Goal: Task Accomplishment & Management: Use online tool/utility

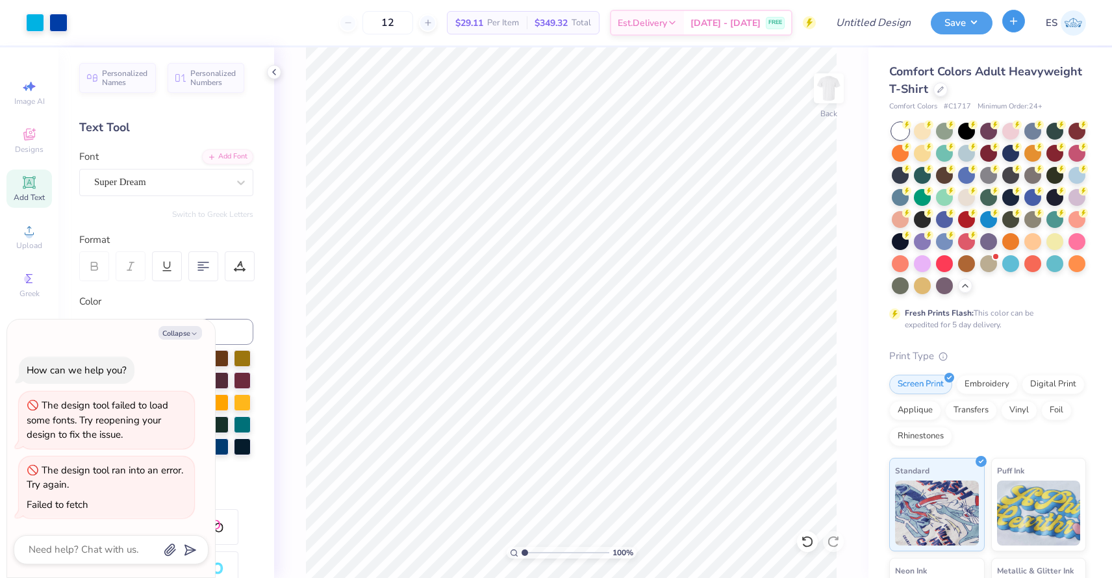
click at [1011, 23] on icon "button" at bounding box center [1013, 21] width 11 height 11
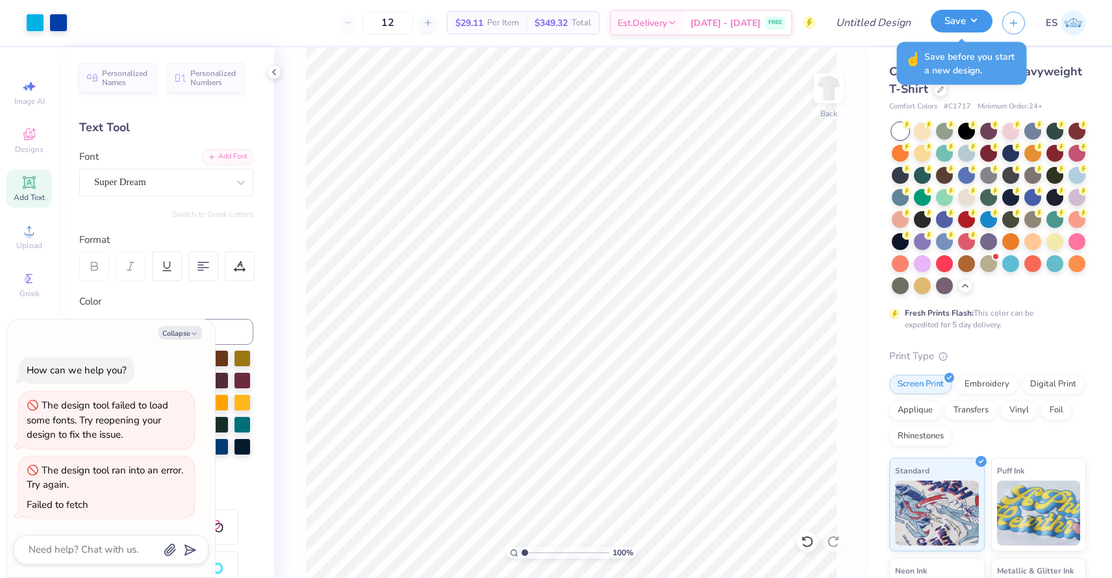
click at [951, 21] on button "Save" at bounding box center [962, 21] width 62 height 23
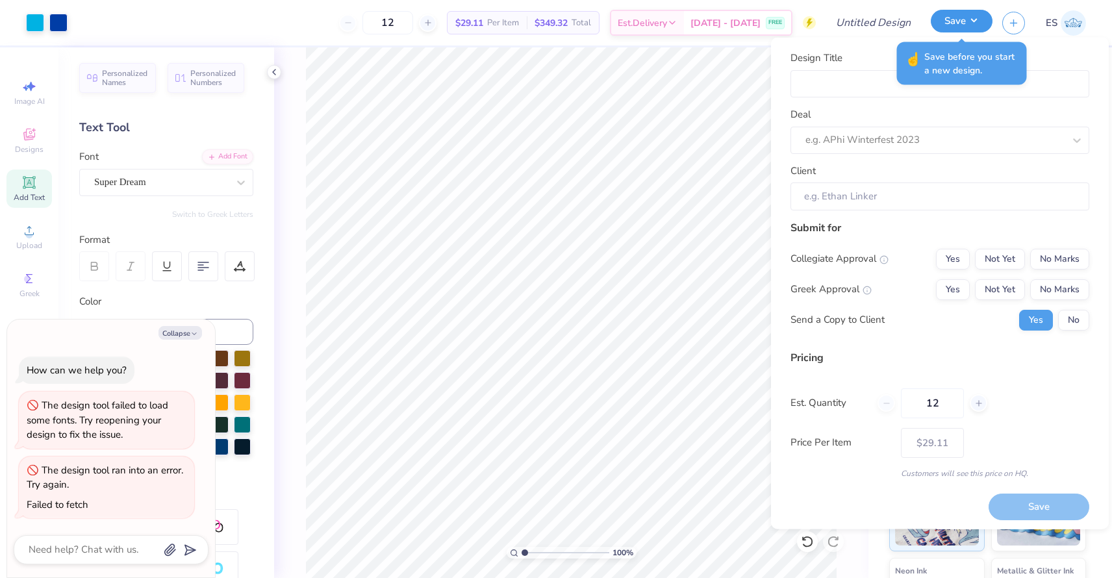
type textarea "x"
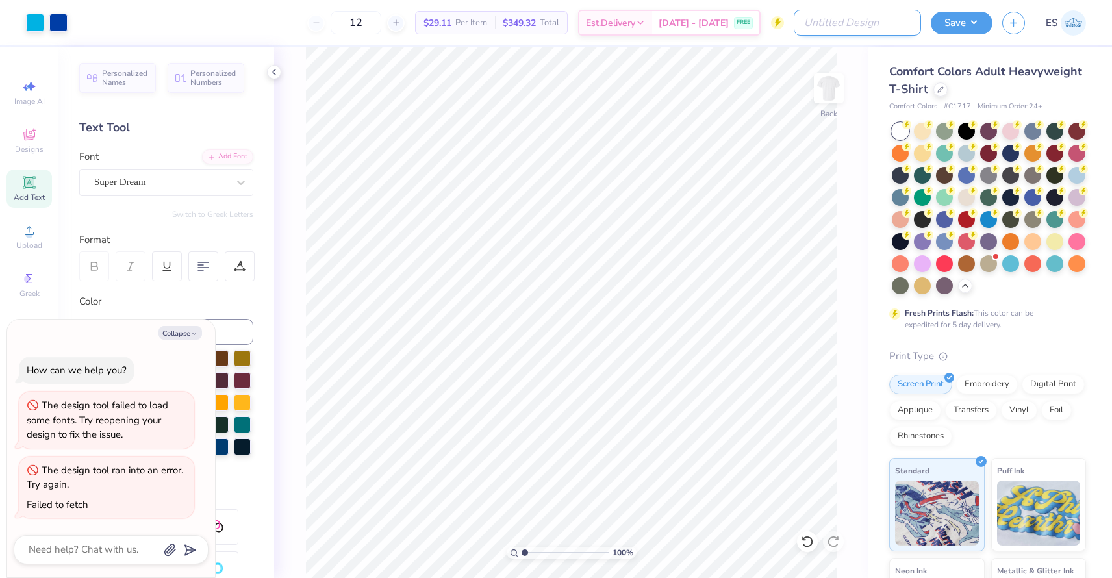
click at [855, 17] on input "Design Title" at bounding box center [857, 23] width 127 height 26
type input "B"
type textarea "x"
type input "Bl"
type textarea "x"
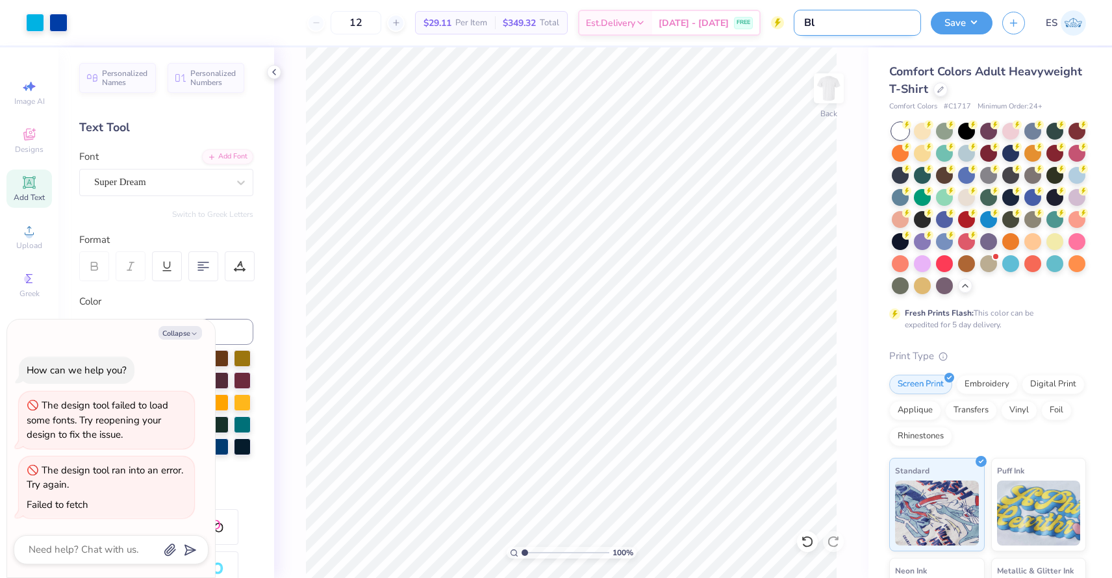
type input "Blu"
type textarea "x"
type input "Blue"
type textarea "x"
type input "Blue"
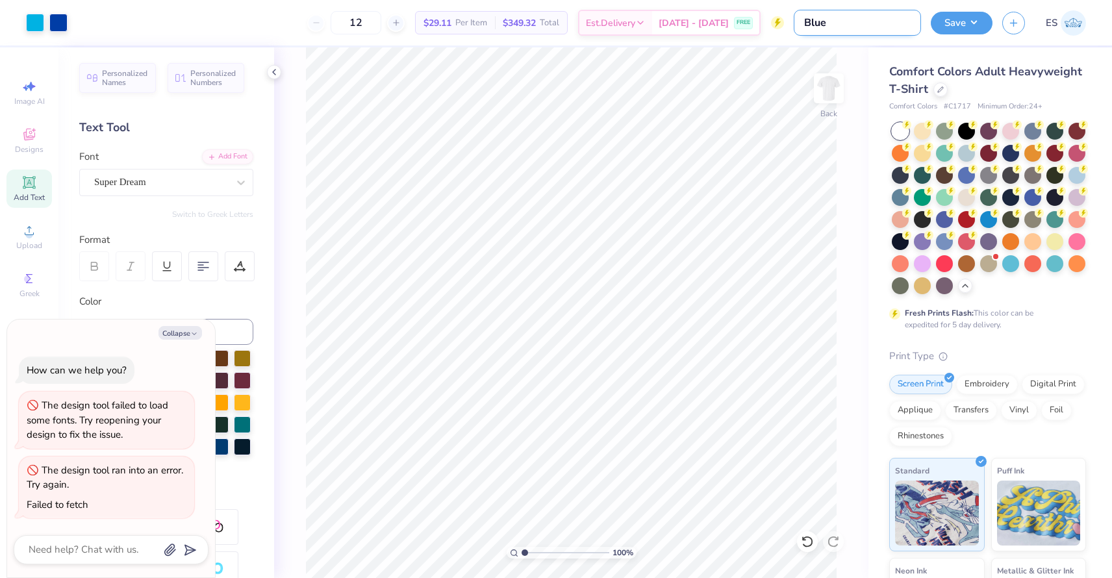
type textarea "x"
type input "Blue b"
type textarea "x"
type input "Blue bo"
type textarea "x"
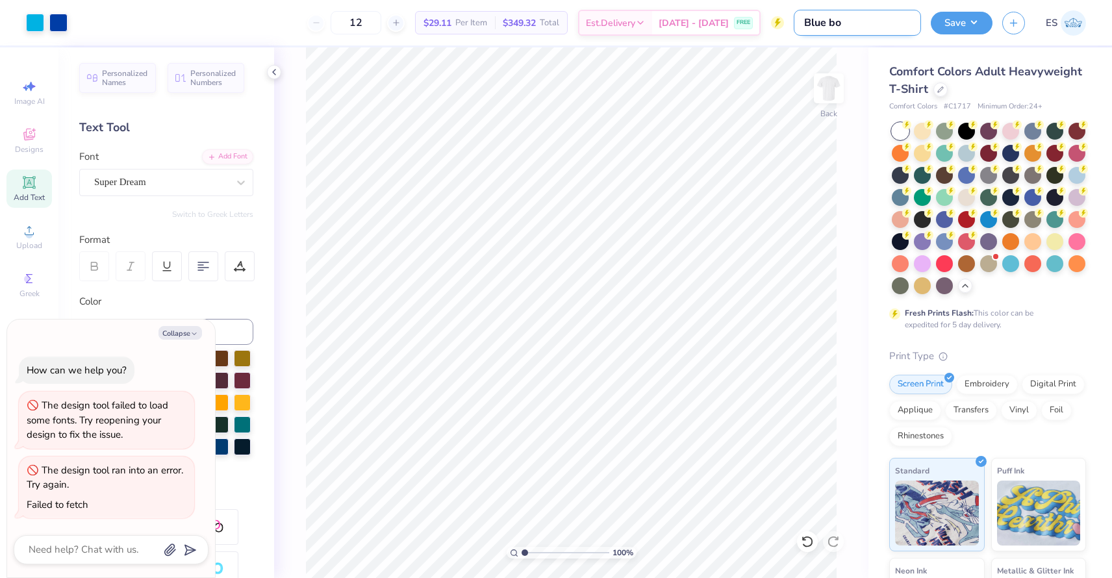
type input "Blue bot"
type textarea "x"
type input "Blue bott"
type textarea "x"
type input "Blue bottl"
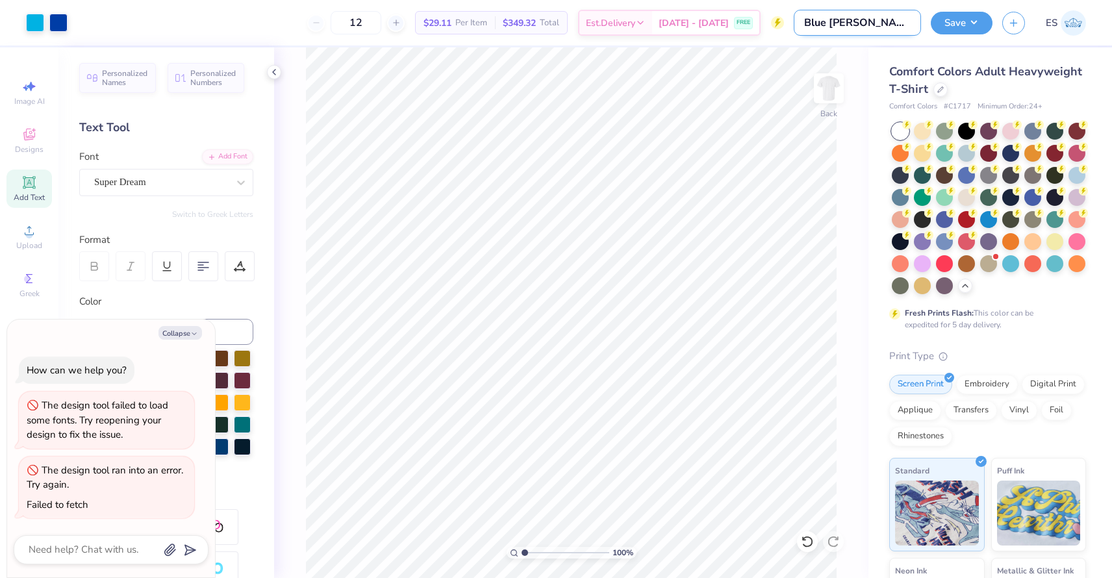
type textarea "x"
type input "Blue bottle"
type textarea "x"
type input "Blue bottle"
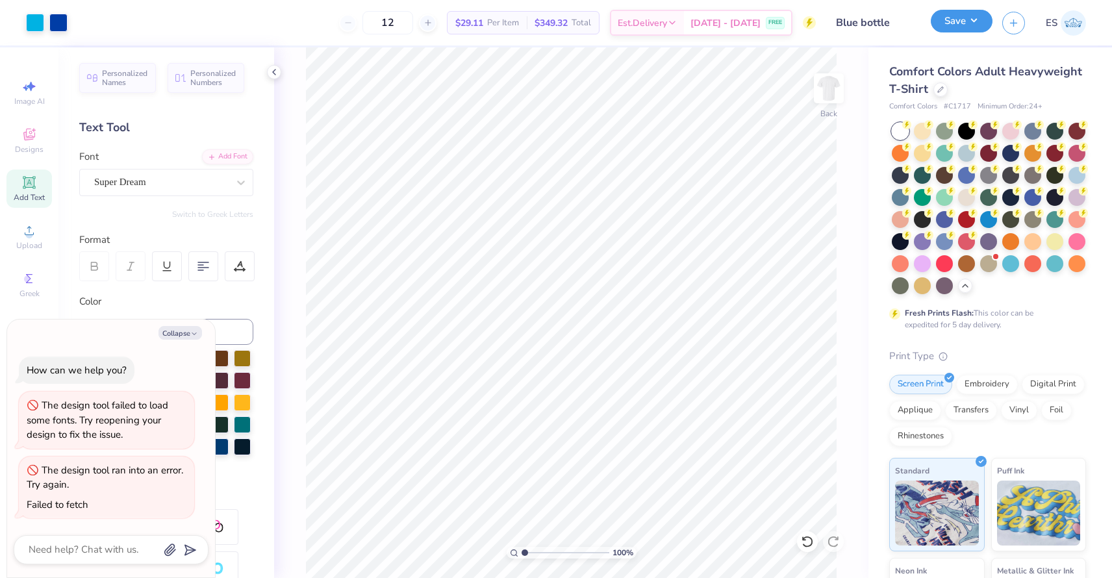
click at [944, 30] on button "Save" at bounding box center [962, 21] width 62 height 23
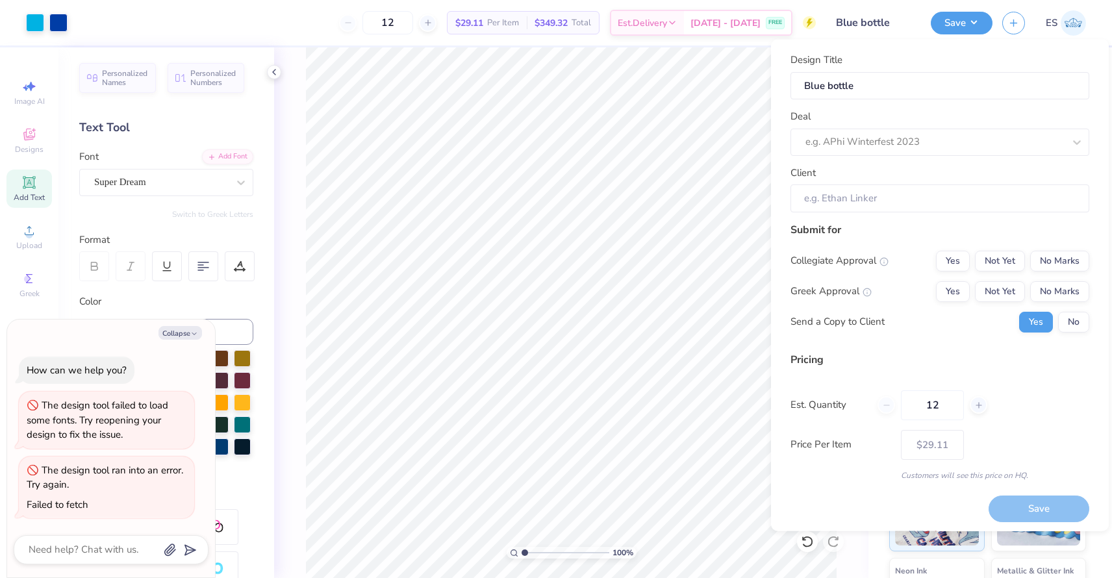
scroll to position [4, 0]
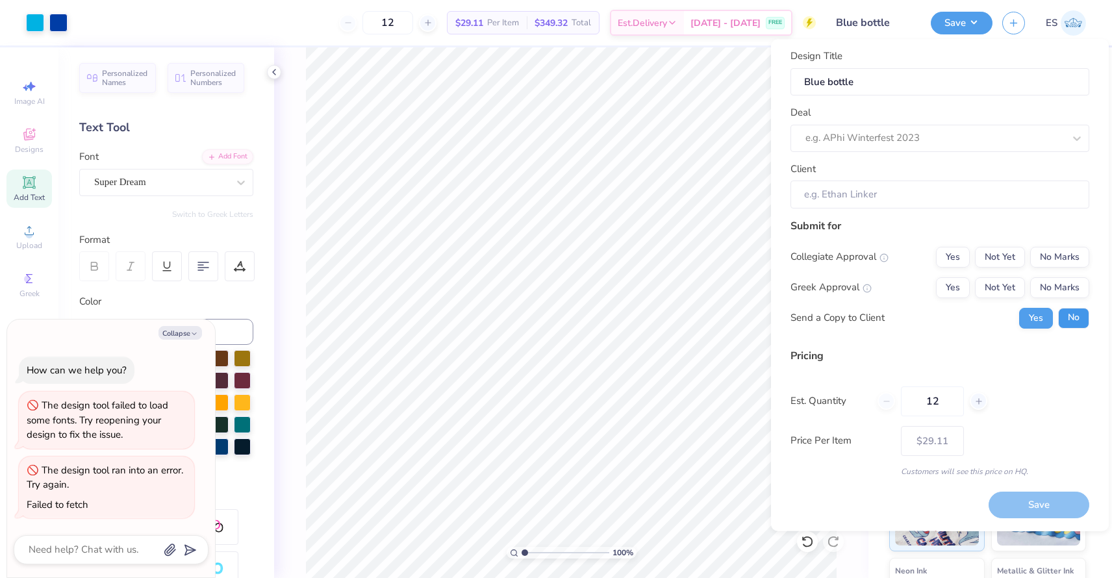
click at [1065, 321] on button "No" at bounding box center [1073, 317] width 31 height 21
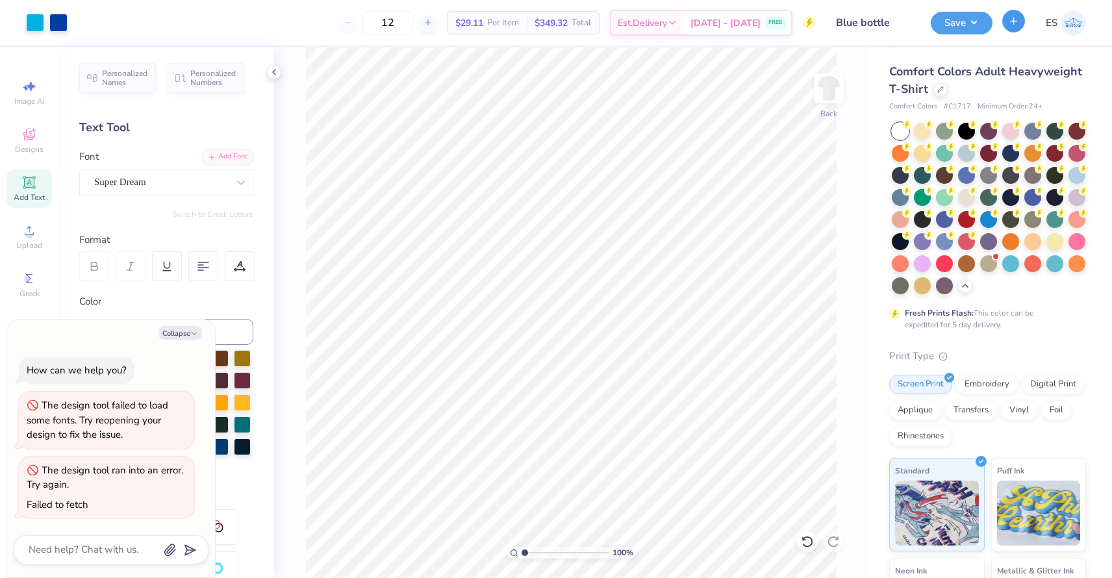
click at [1008, 24] on icon "button" at bounding box center [1013, 21] width 11 height 11
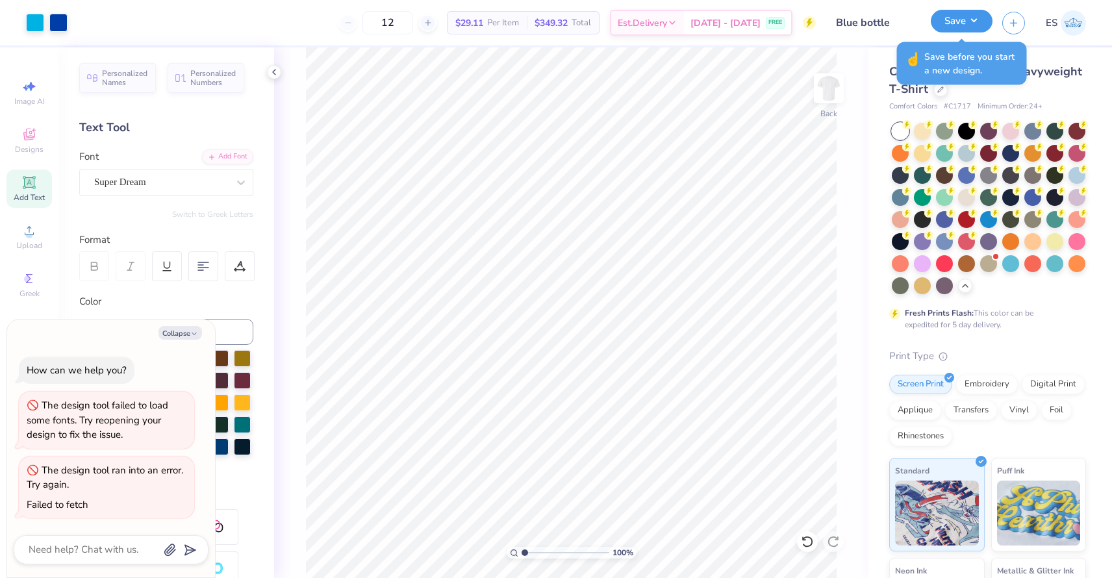
click at [970, 23] on button "Save" at bounding box center [962, 21] width 62 height 23
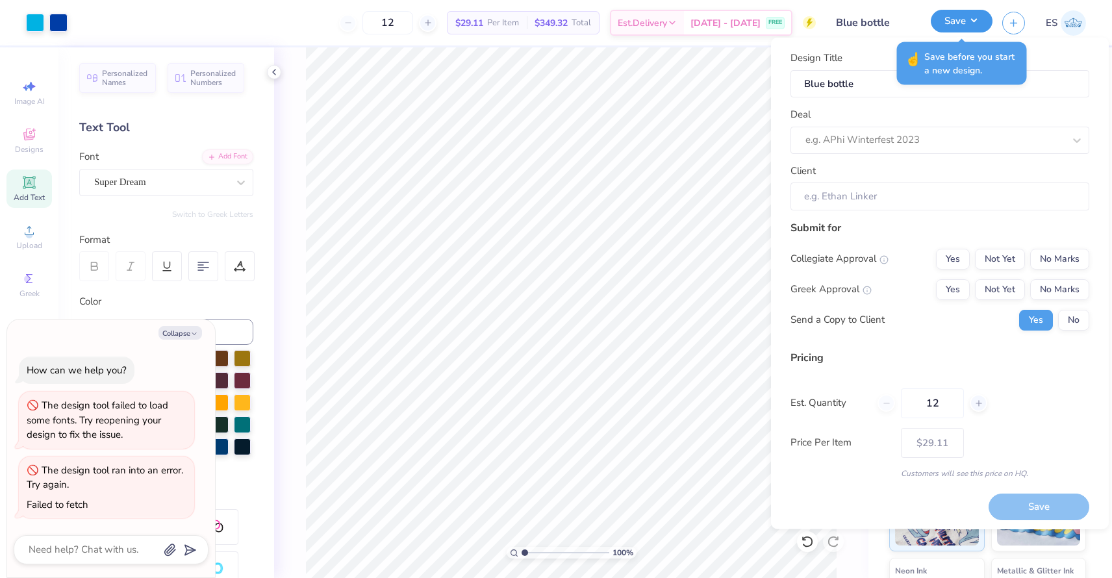
click at [953, 21] on button "Save" at bounding box center [962, 21] width 62 height 23
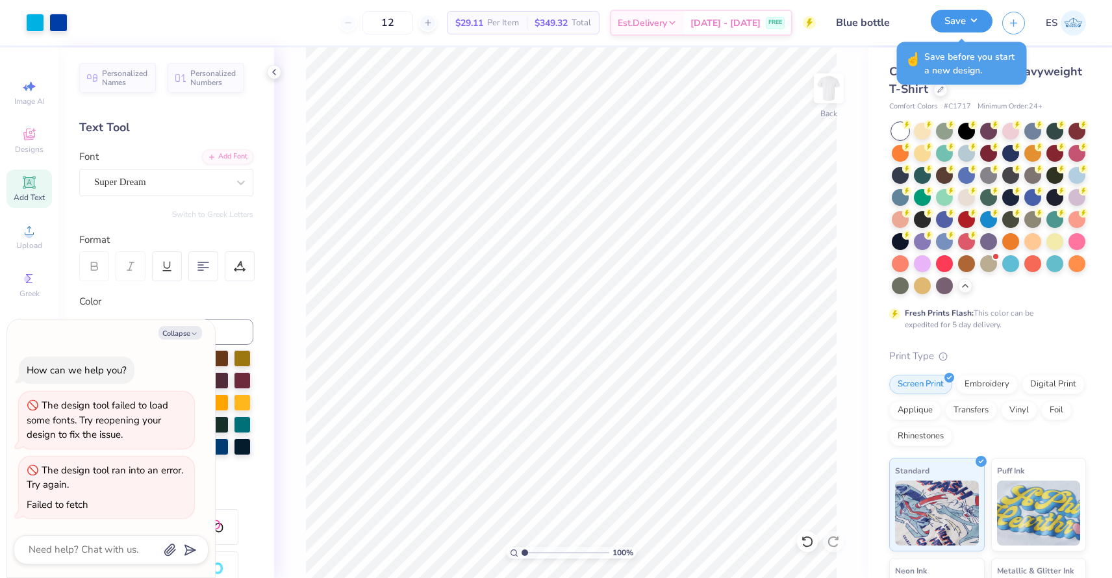
click at [953, 21] on button "Save" at bounding box center [962, 21] width 62 height 23
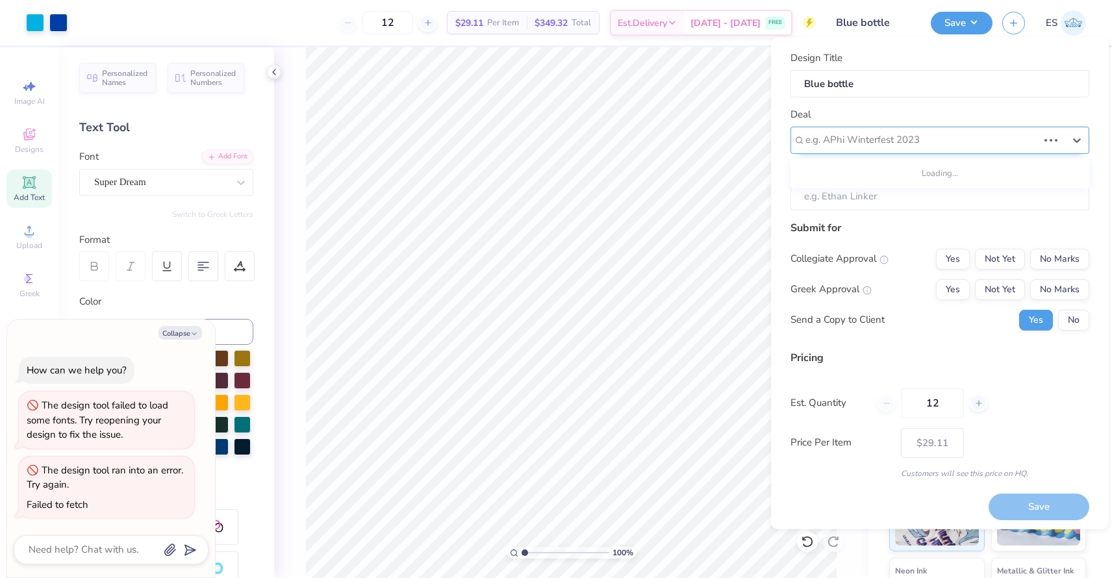
click at [888, 136] on div at bounding box center [921, 140] width 232 height 18
click at [879, 196] on div "Intuit seasonal merch" at bounding box center [939, 197] width 288 height 21
type textarea "x"
type input "Julie Shen"
click at [879, 195] on input "Julie Shen" at bounding box center [939, 196] width 299 height 28
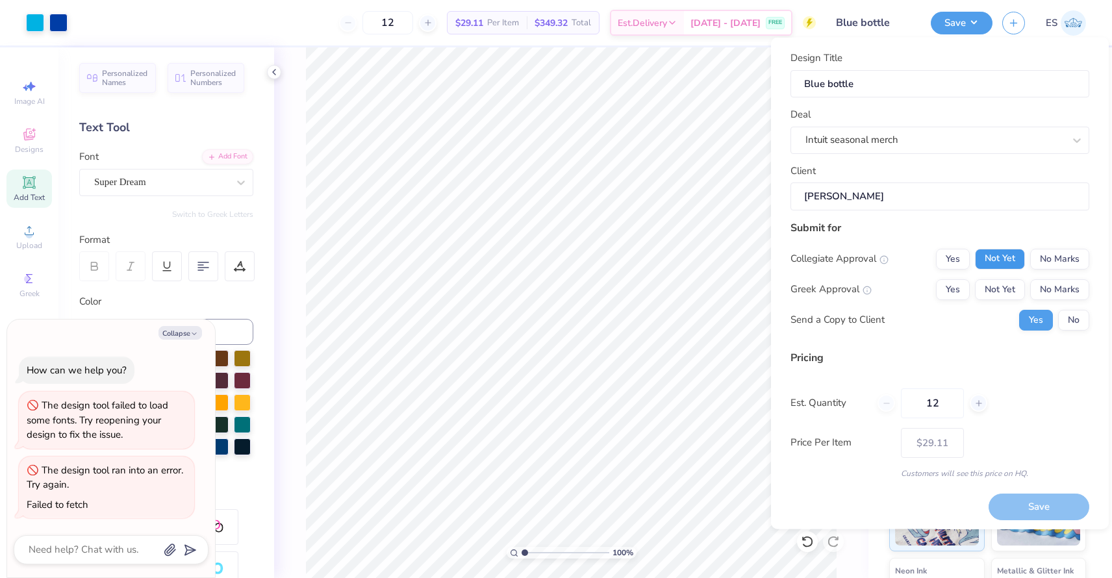
click at [1001, 266] on button "Not Yet" at bounding box center [1000, 258] width 50 height 21
click at [1001, 290] on button "Not Yet" at bounding box center [1000, 289] width 50 height 21
click at [1035, 510] on button "Save" at bounding box center [1038, 507] width 101 height 27
type input "$29.11"
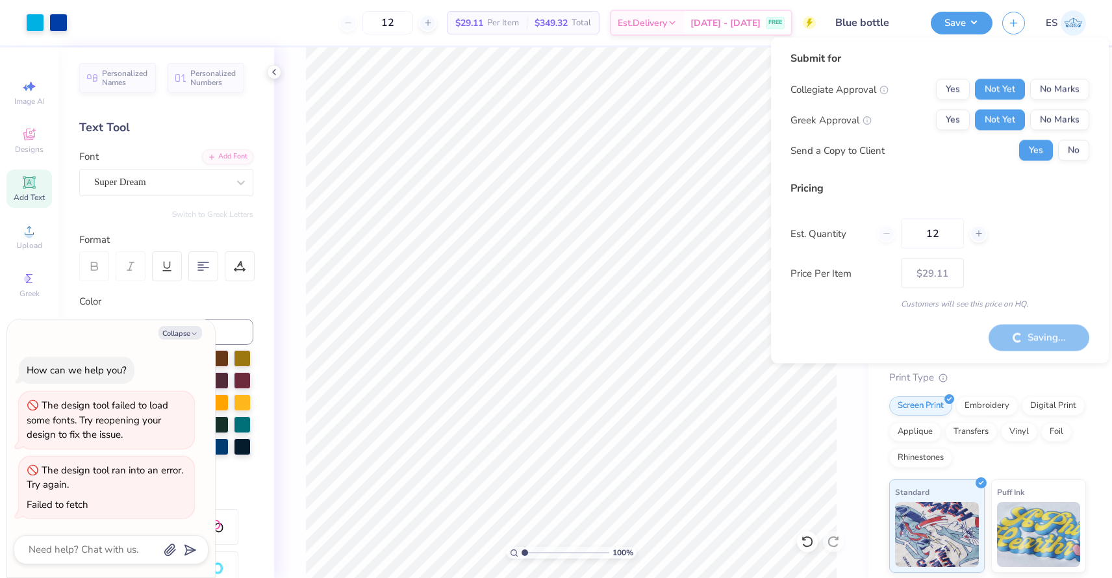
type textarea "x"
type input "$29.11"
type textarea "x"
type input "– –"
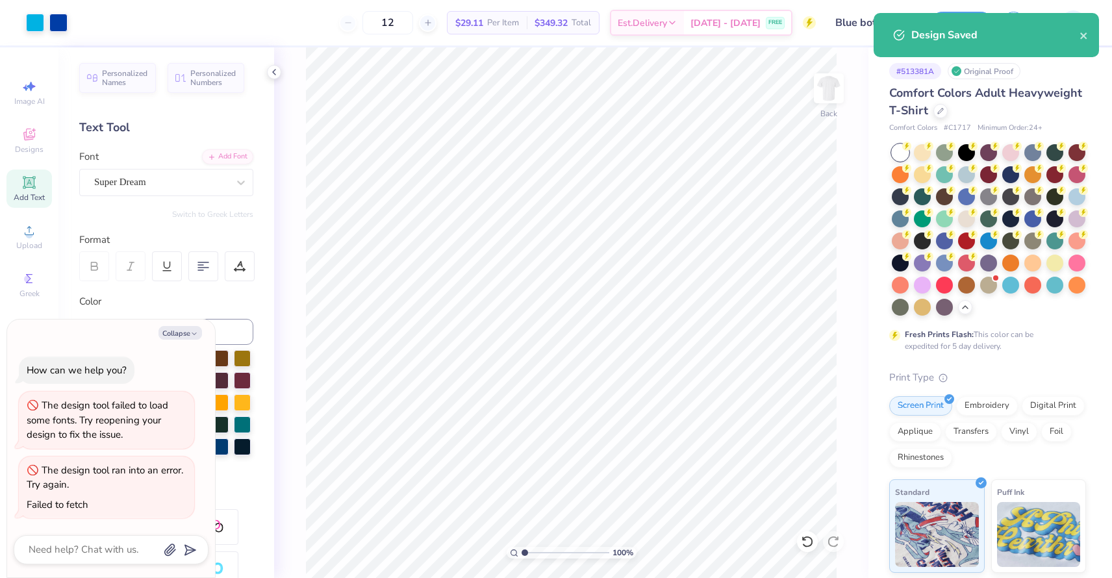
click at [1076, 42] on div "Design Saved" at bounding box center [995, 35] width 168 height 16
click at [1078, 34] on div "Design Saved" at bounding box center [995, 35] width 168 height 16
click at [1087, 37] on icon "close" at bounding box center [1083, 36] width 9 height 10
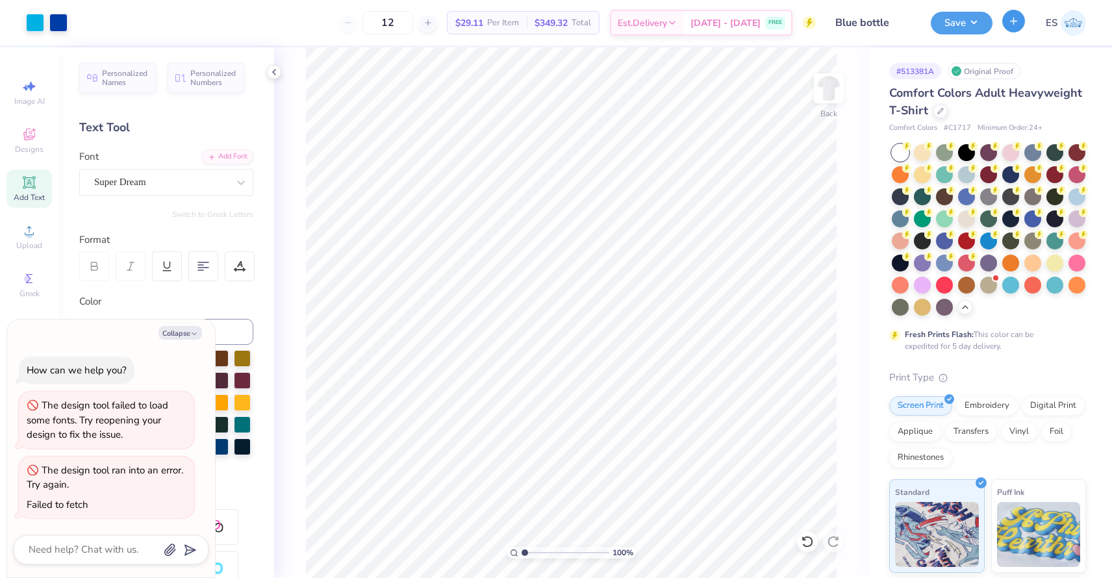
click at [1017, 18] on icon "button" at bounding box center [1013, 21] width 11 height 11
type textarea "x"
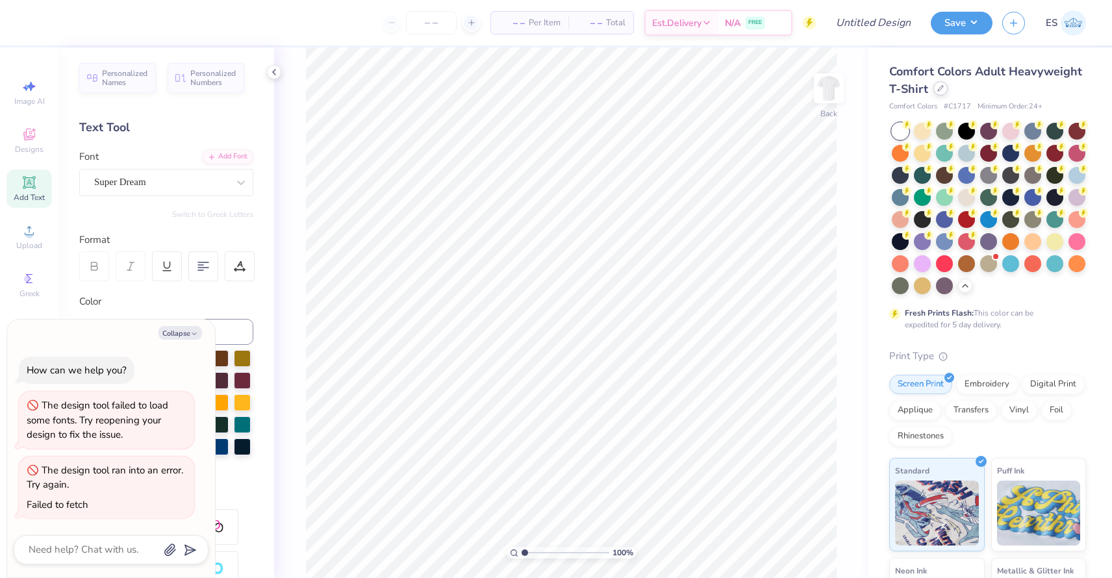
click at [942, 91] on icon at bounding box center [940, 88] width 6 height 6
type textarea "x"
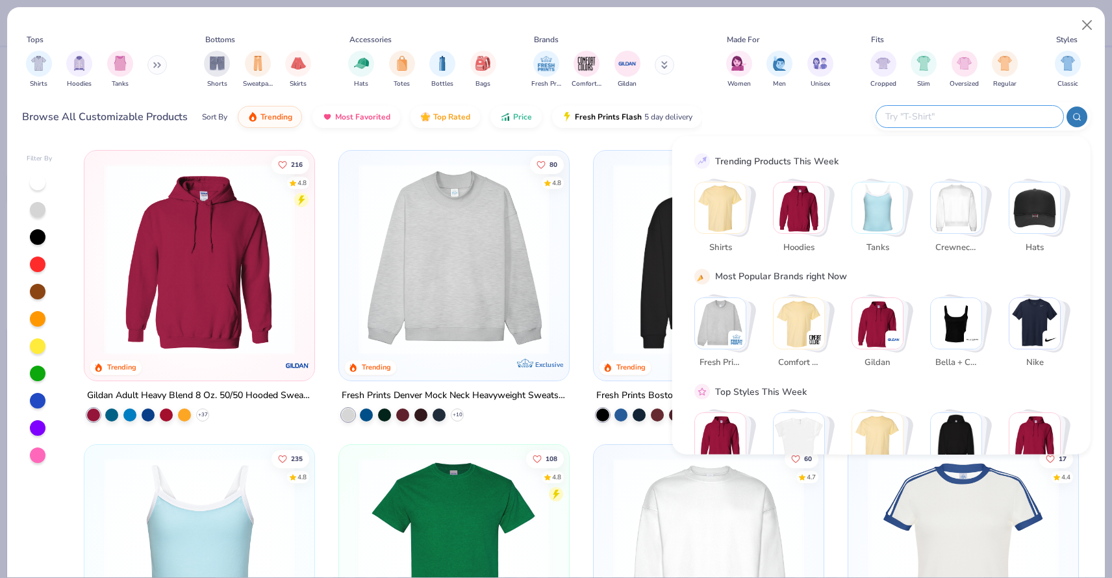
click at [996, 119] on input "text" at bounding box center [969, 116] width 170 height 15
paste input "C1717"
type input "C1717"
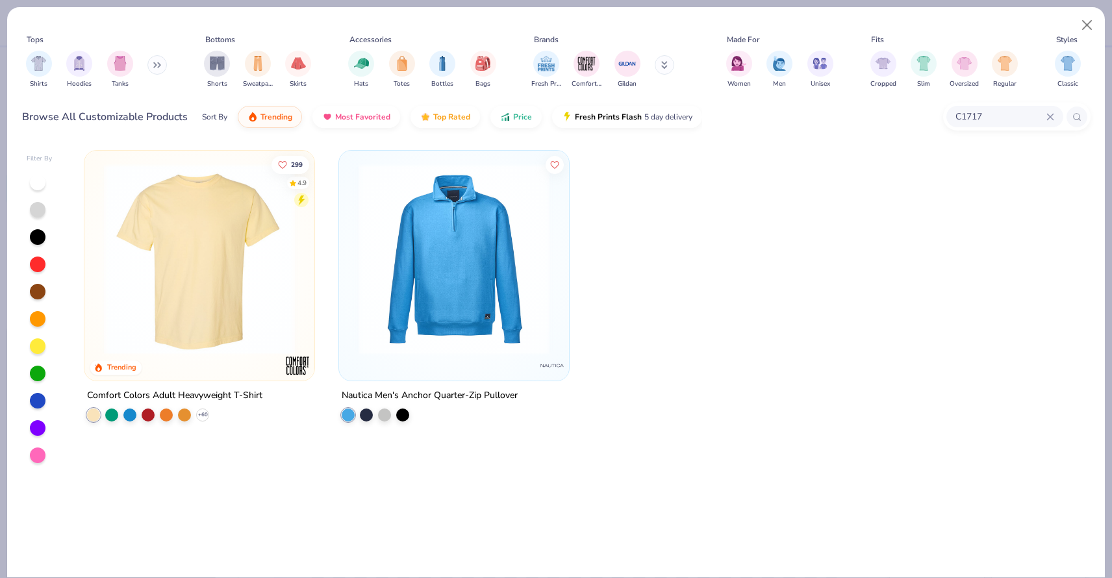
click at [194, 301] on img at bounding box center [199, 259] width 204 height 191
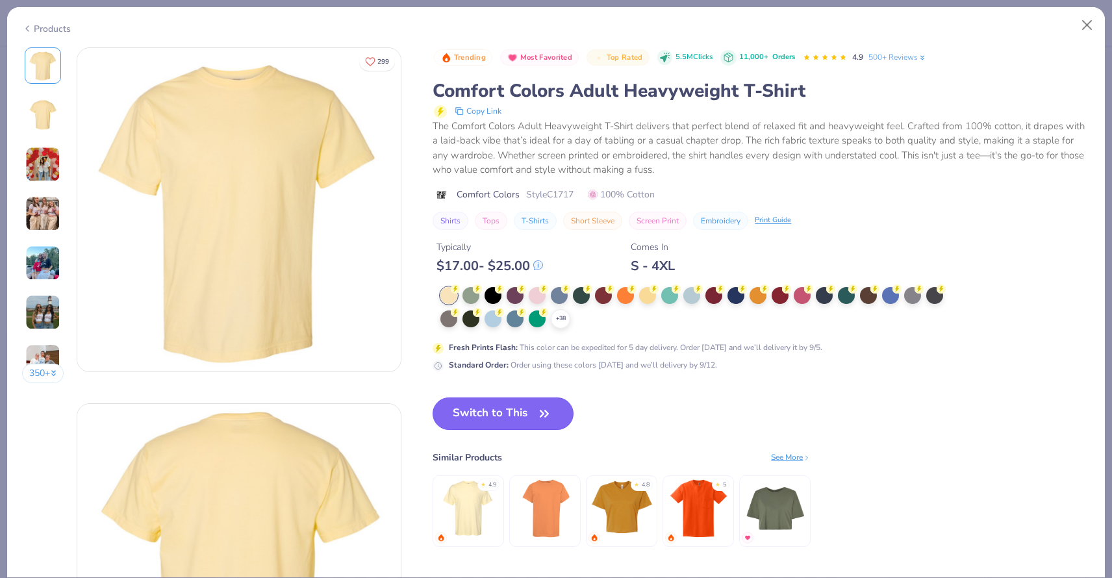
click at [484, 410] on button "Switch to This" at bounding box center [502, 413] width 141 height 32
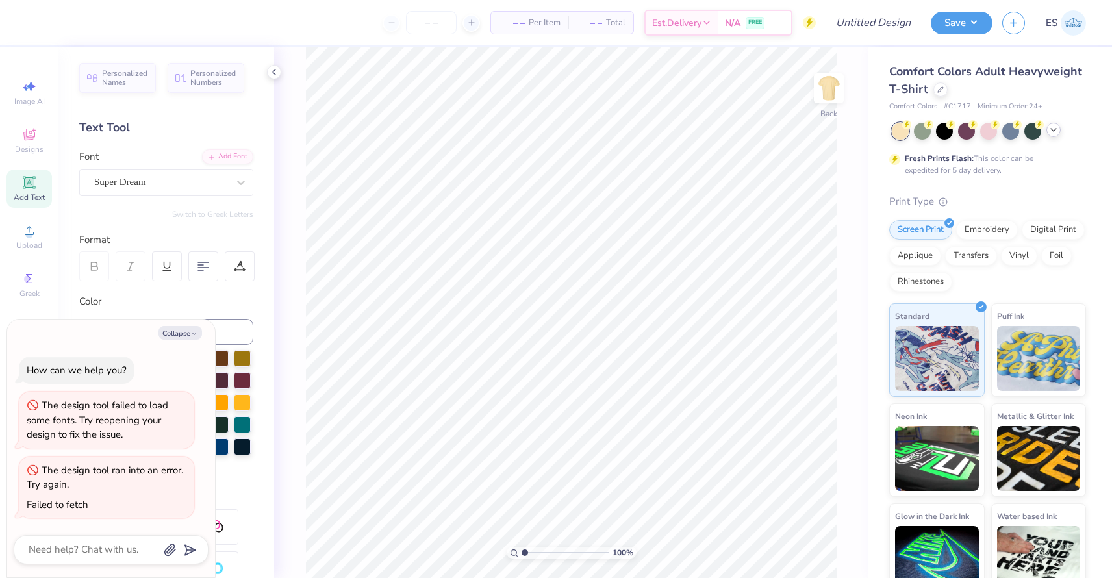
click at [1051, 132] on icon at bounding box center [1053, 130] width 10 height 10
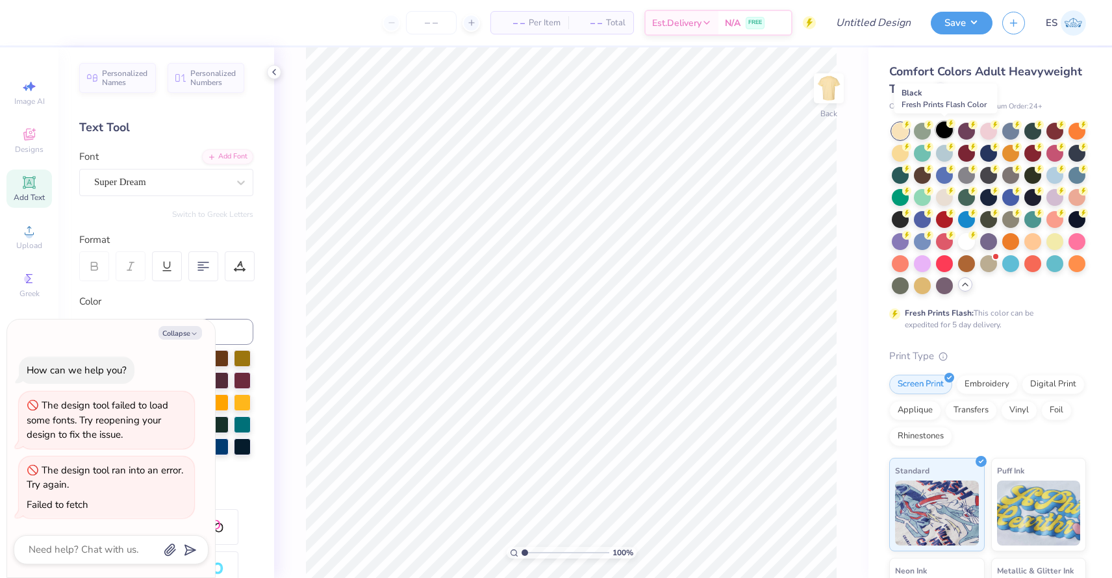
click at [940, 132] on div at bounding box center [944, 129] width 17 height 17
click at [30, 226] on icon at bounding box center [29, 231] width 16 height 16
click at [31, 227] on icon at bounding box center [29, 231] width 16 height 16
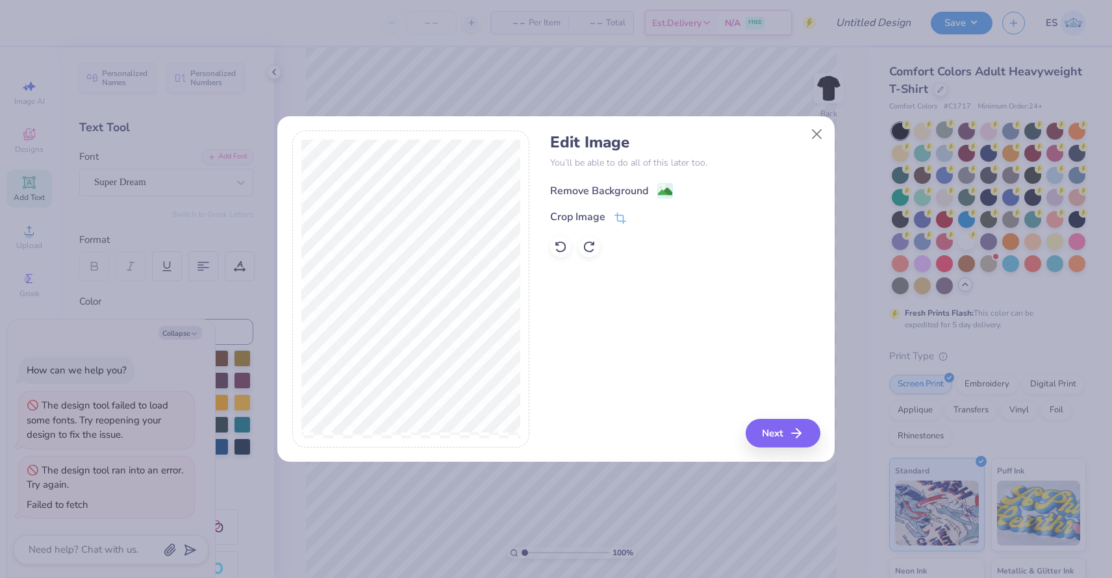
click at [658, 189] on image at bounding box center [665, 191] width 14 height 14
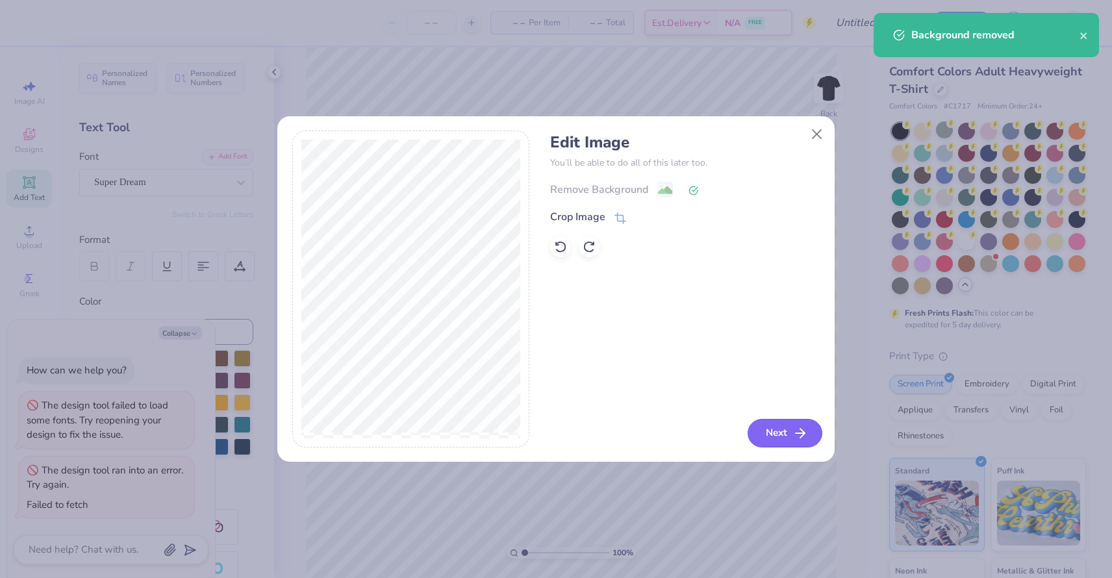
click at [784, 431] on button "Next" at bounding box center [784, 433] width 75 height 29
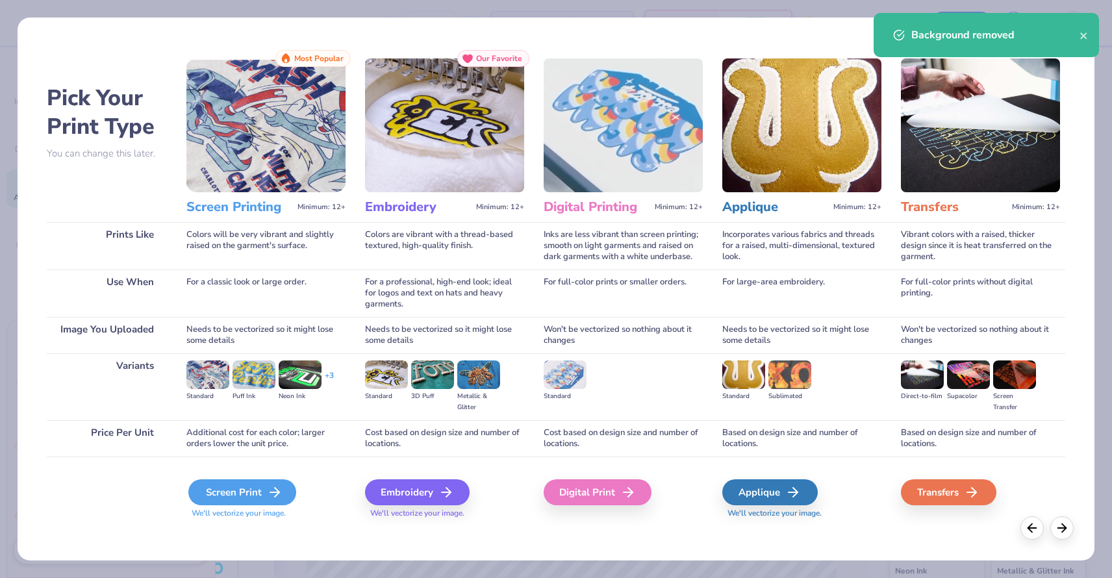
click at [230, 491] on div "Screen Print" at bounding box center [242, 492] width 108 height 26
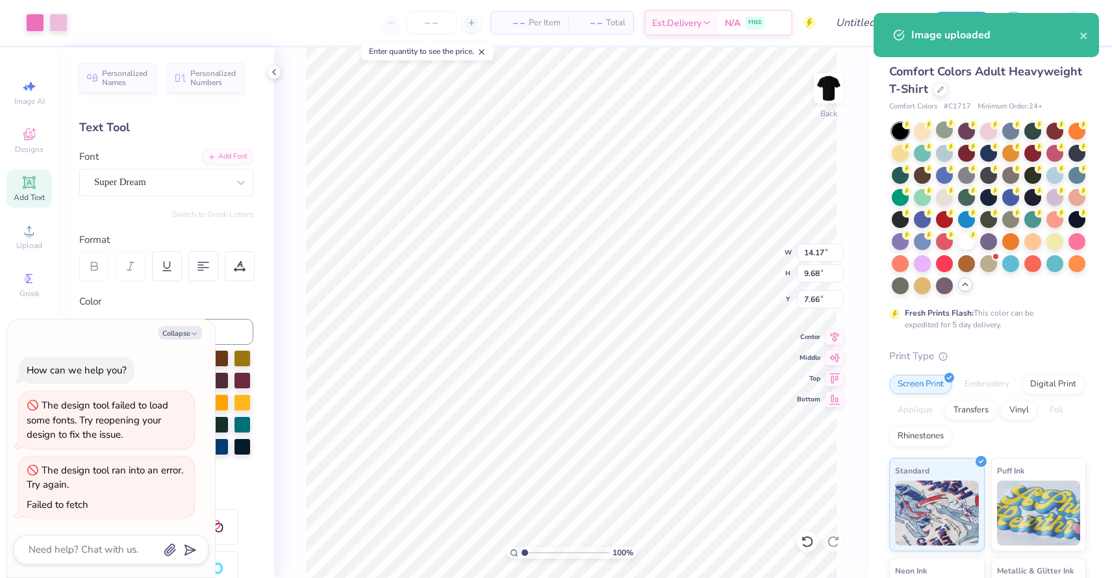
type textarea "x"
type input "3.00"
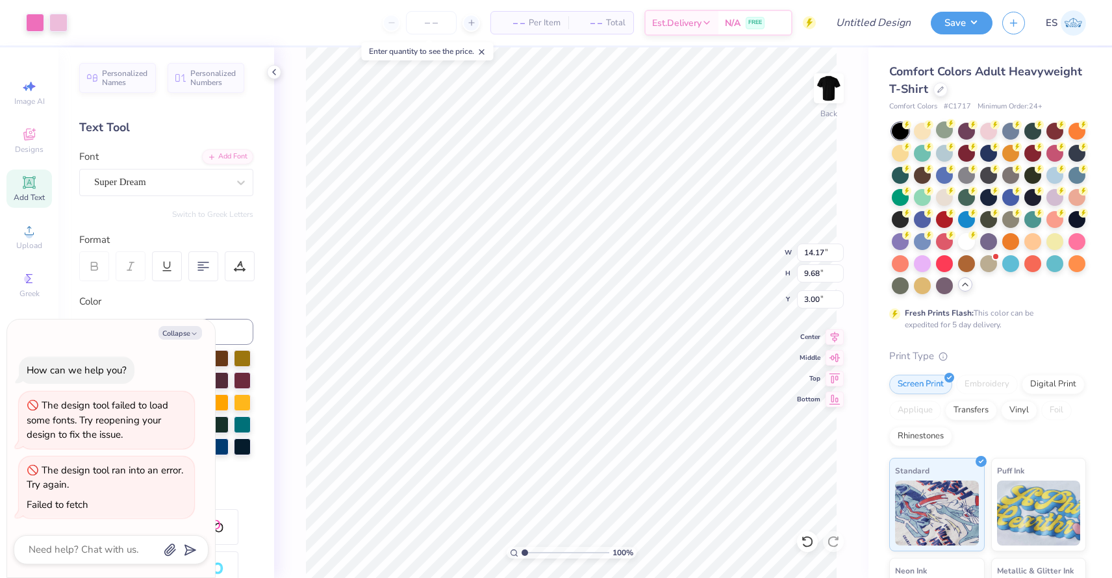
type textarea "x"
type input "12.60"
type input "8.60"
type textarea "x"
type input "11.36"
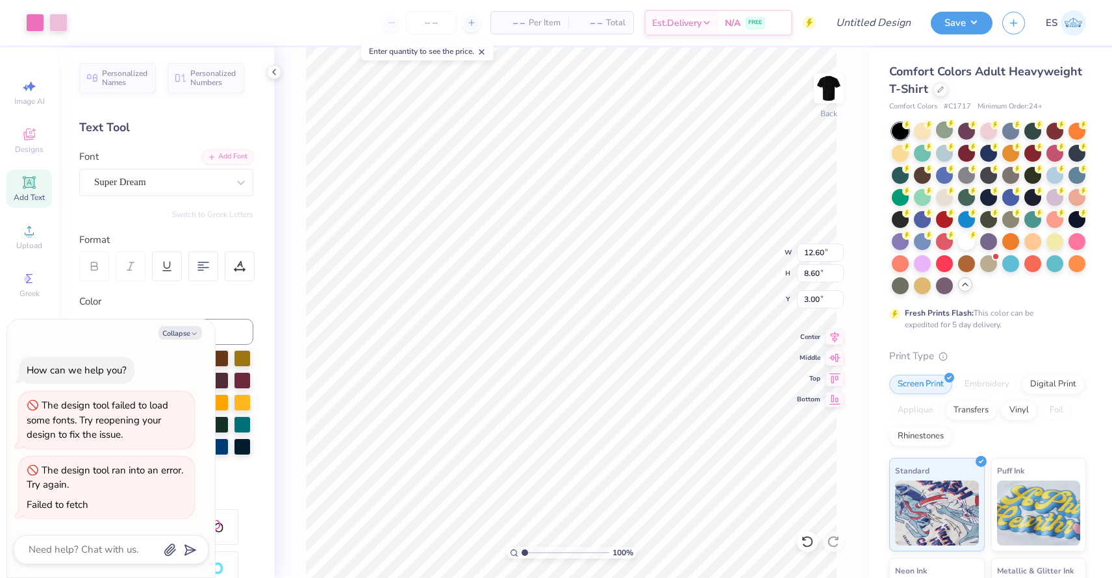
type input "7.76"
type textarea "x"
click at [425, 26] on input "number" at bounding box center [431, 22] width 51 height 23
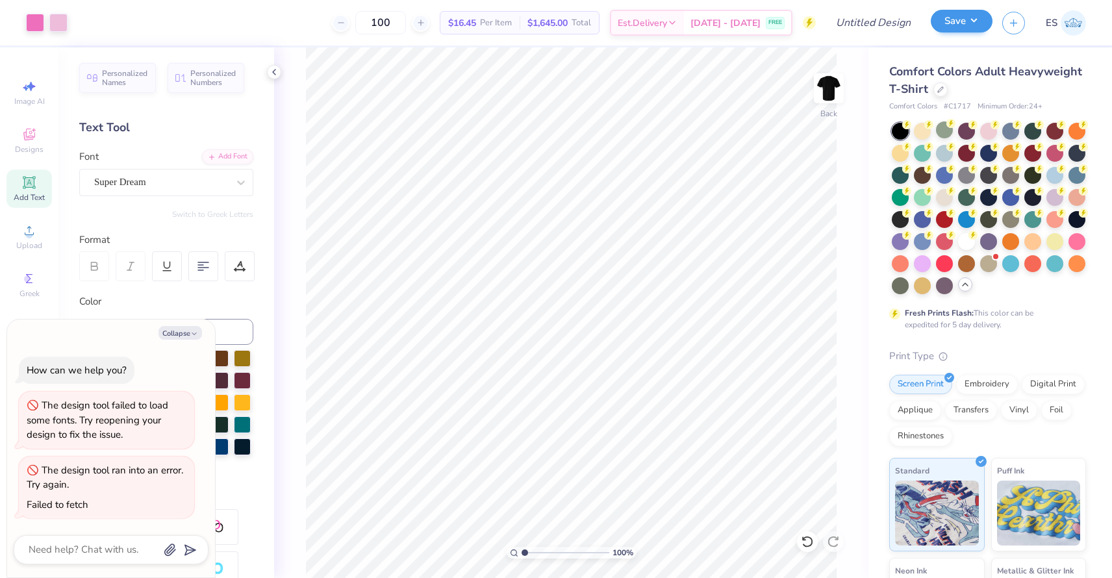
type input "100"
click at [977, 21] on button "Save" at bounding box center [962, 21] width 62 height 23
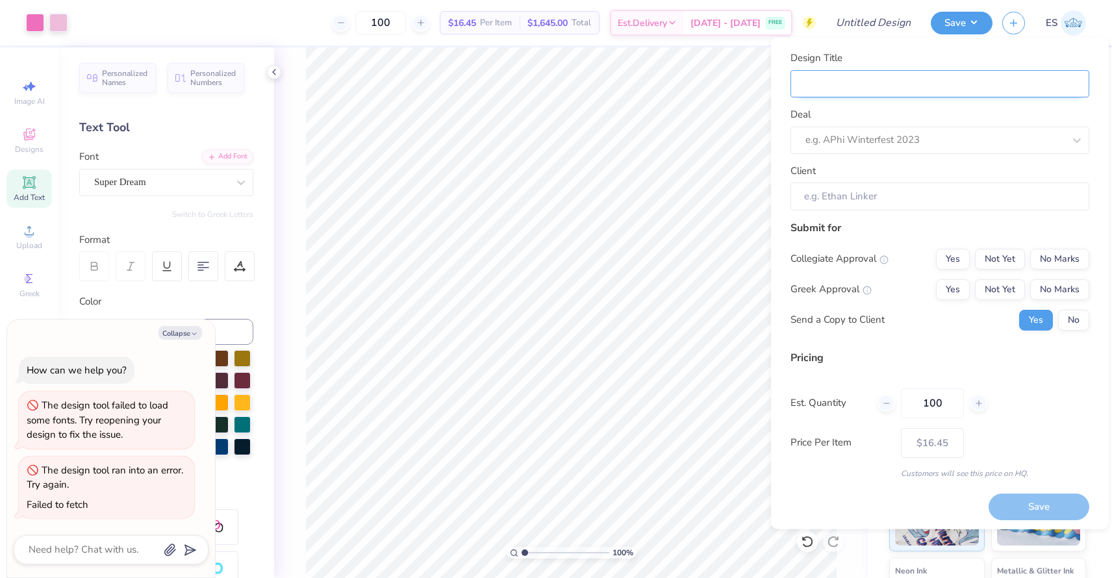
click at [886, 87] on input "Design Title" at bounding box center [939, 83] width 299 height 28
click at [884, 138] on div at bounding box center [934, 140] width 258 height 18
click at [884, 177] on div "Delta Zeta merch" at bounding box center [939, 174] width 288 height 21
type textarea "x"
type input "Krista P"
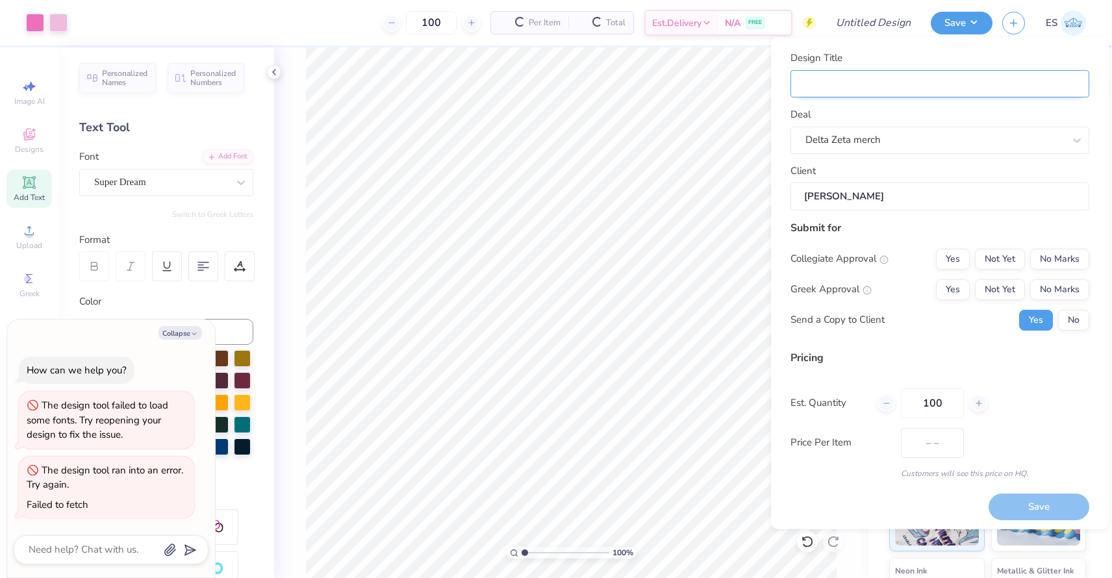
type input "$19.51"
click at [861, 82] on input "Design Title" at bounding box center [939, 83] width 299 height 28
type input "D"
type textarea "x"
type input "De"
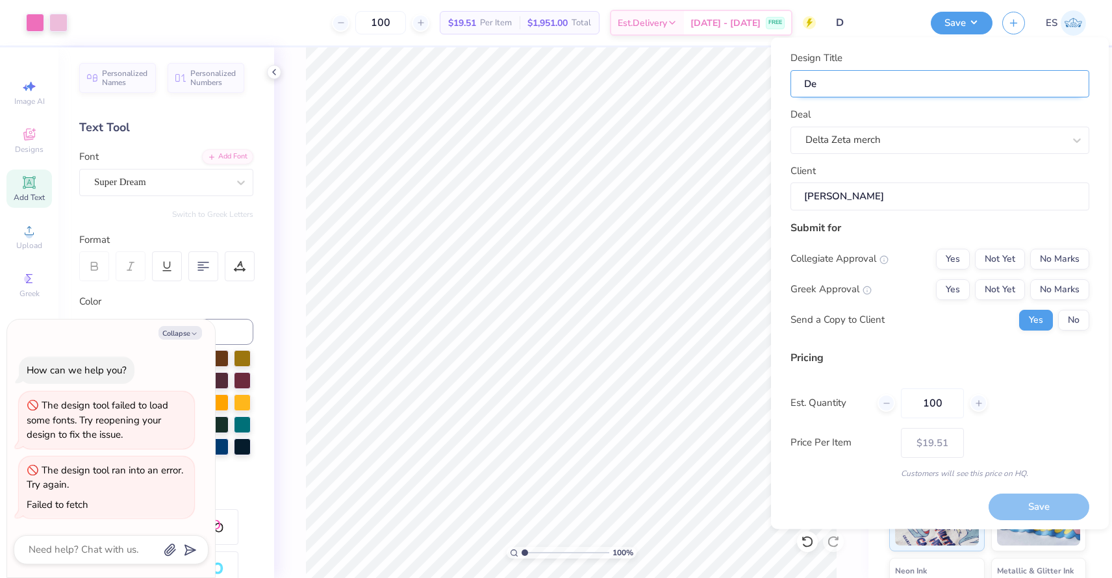
type input "Del"
type textarea "x"
type input "Del"
type input "Dele"
type textarea "x"
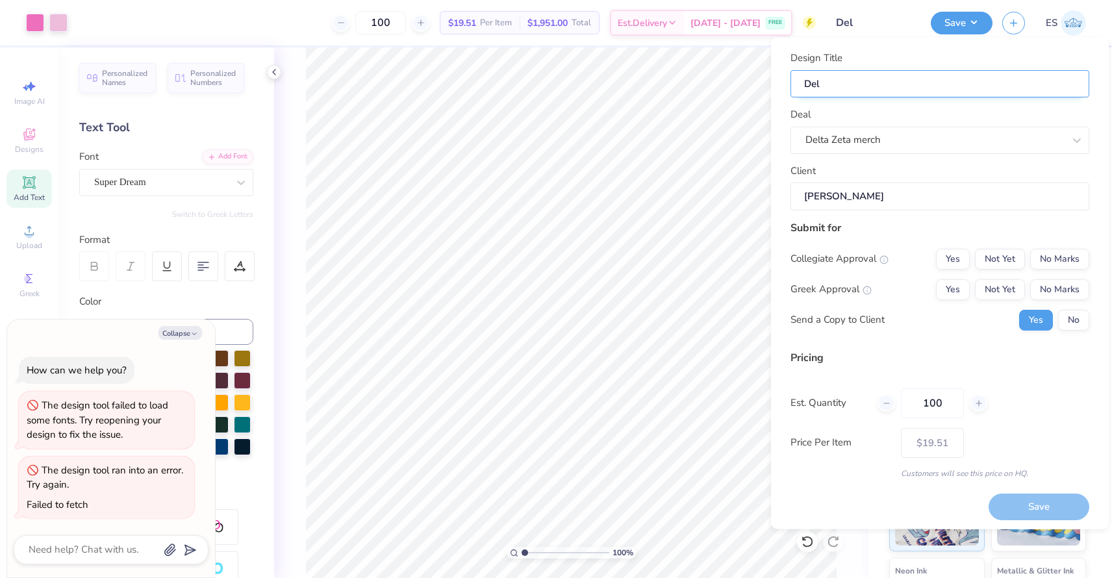
type input "Dele"
type input "Del"
type textarea "x"
type input "Del"
type input "De"
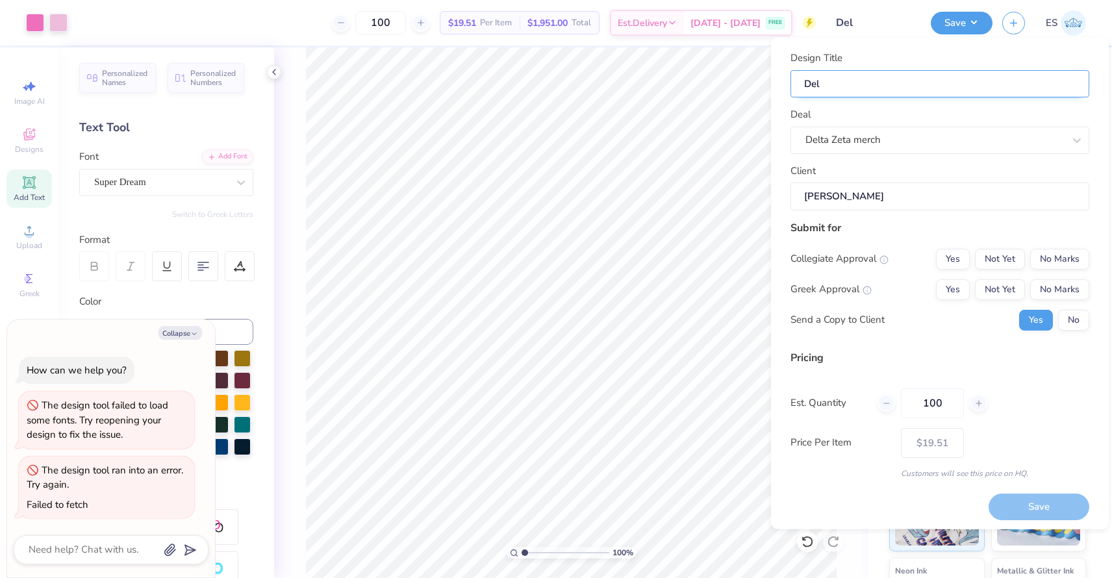
type textarea "x"
type input "De"
type input "Del"
type textarea "x"
type input "Del"
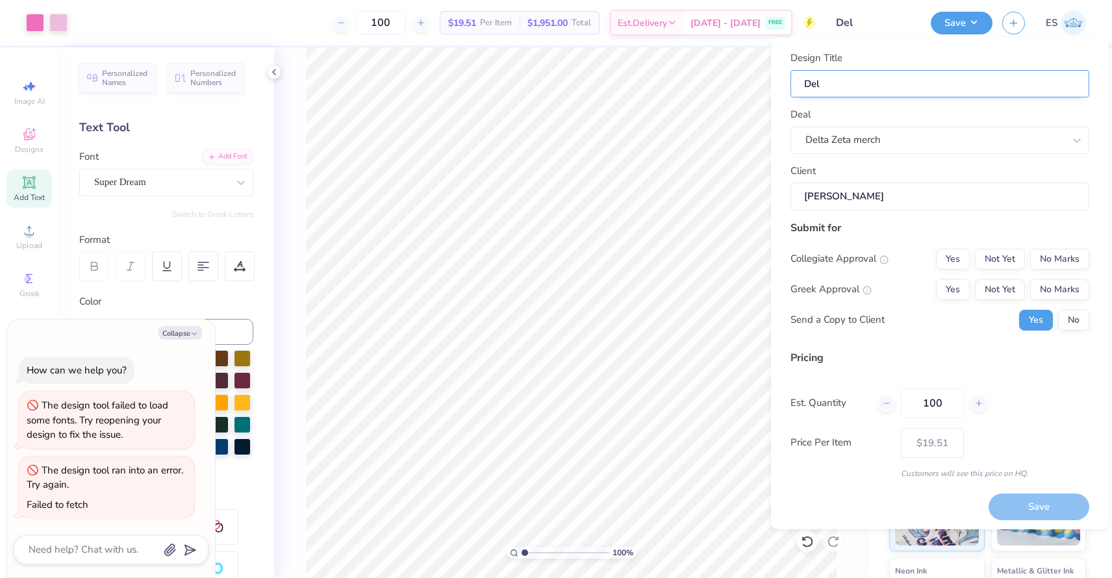
type input "Delt"
type textarea "x"
type input "Delt"
type input "Delta"
type textarea "x"
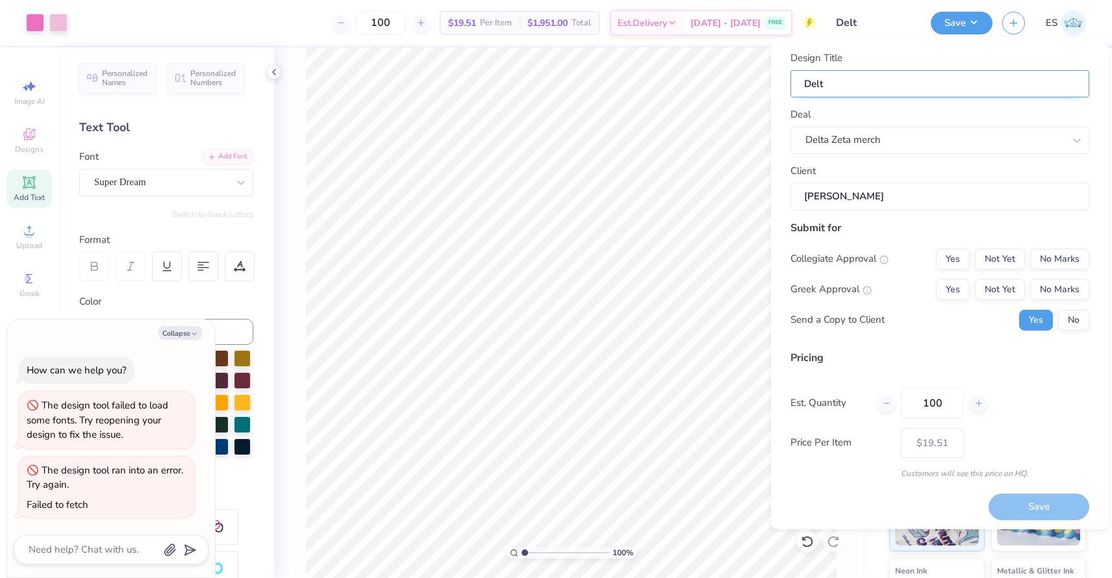
type input "Delta"
type textarea "x"
type input "Delta"
type input "Delta Z"
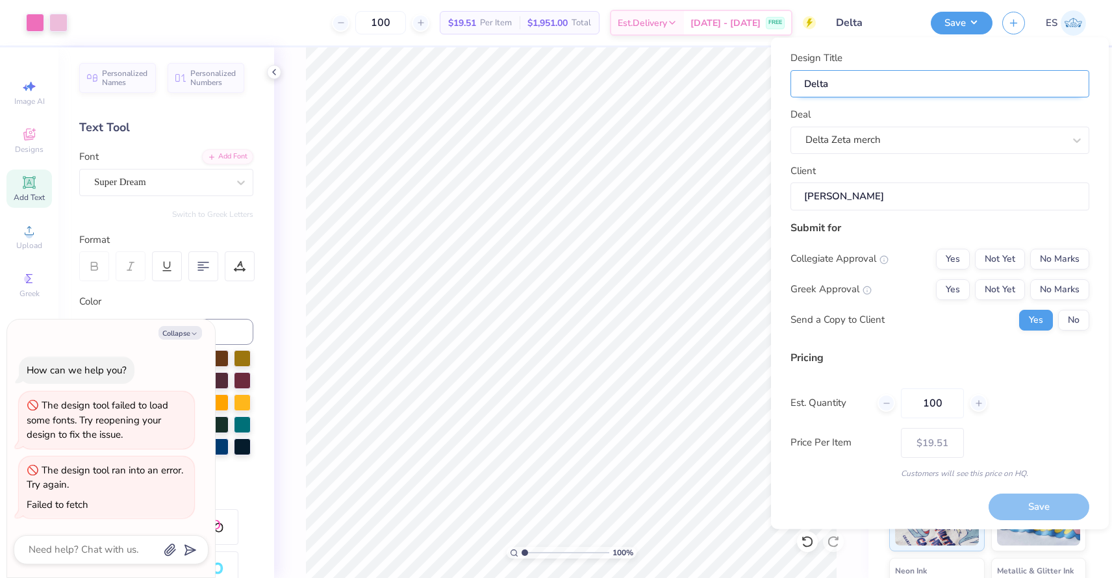
type textarea "x"
type input "Delta Z"
type input "Delta Ze"
type textarea "x"
type input "Delta Ze"
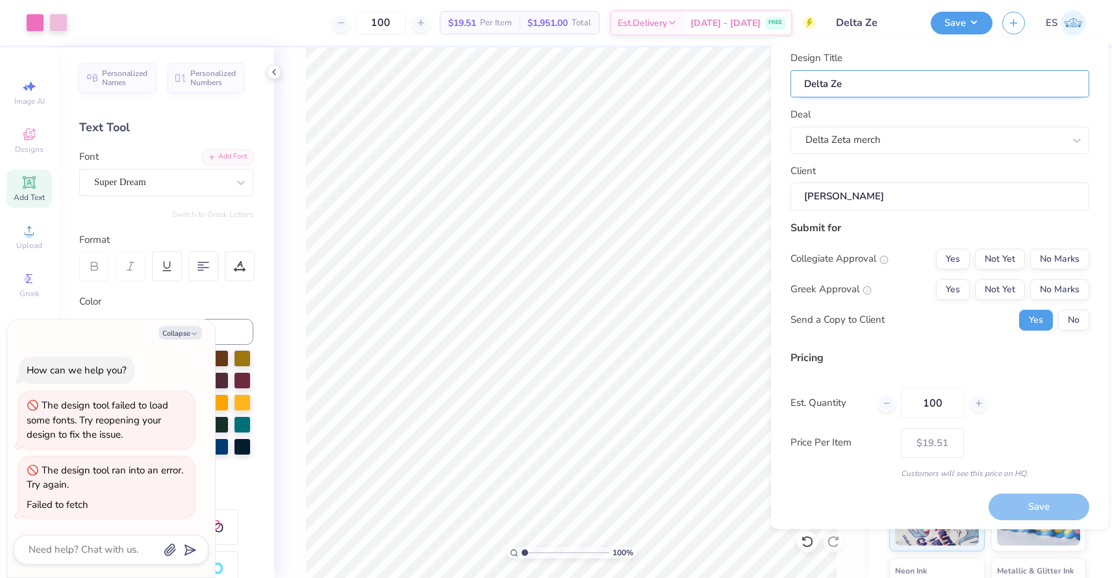
type input "Delta Zet"
type textarea "x"
type input "Delta Zet"
type input "Delta Zeta"
type textarea "x"
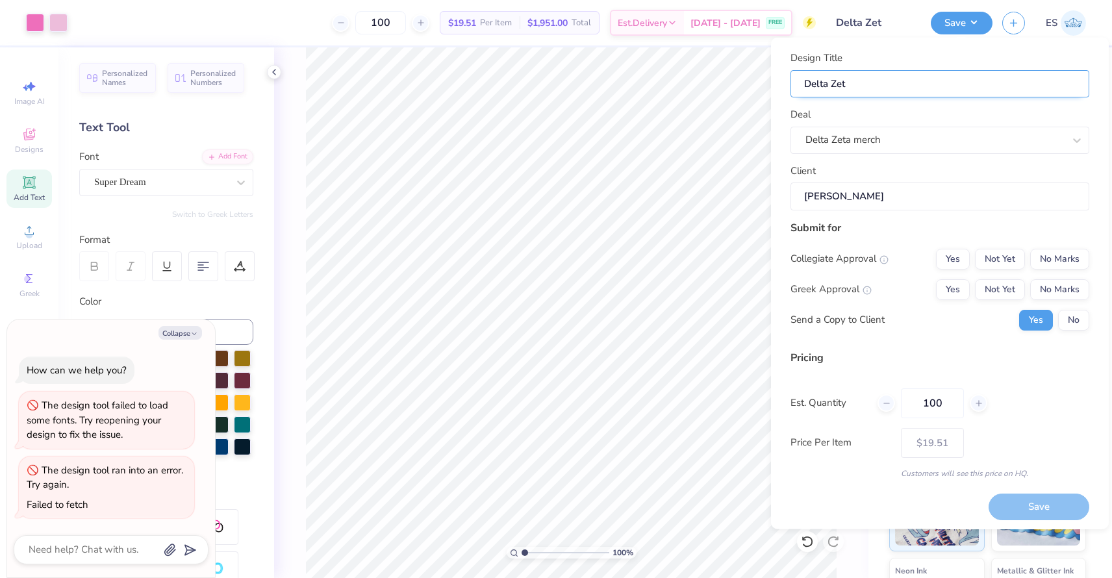
type input "Delta Zeta"
type textarea "x"
type input "Delta Zeta"
type input "Delta Zeta m"
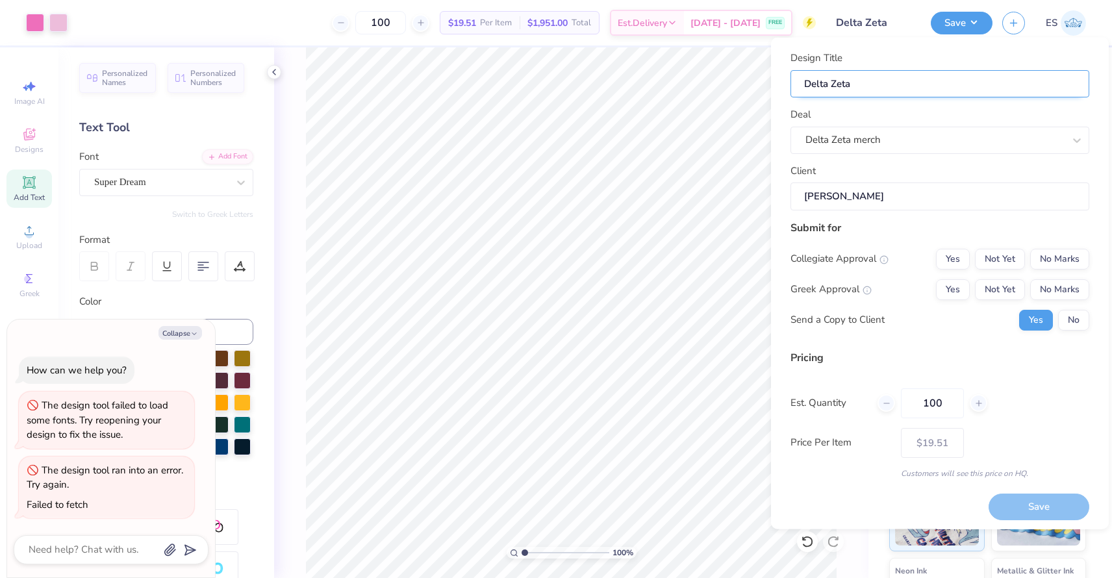
type textarea "x"
type input "Delta Zeta me"
type textarea "x"
type input "Delta Zeta mer"
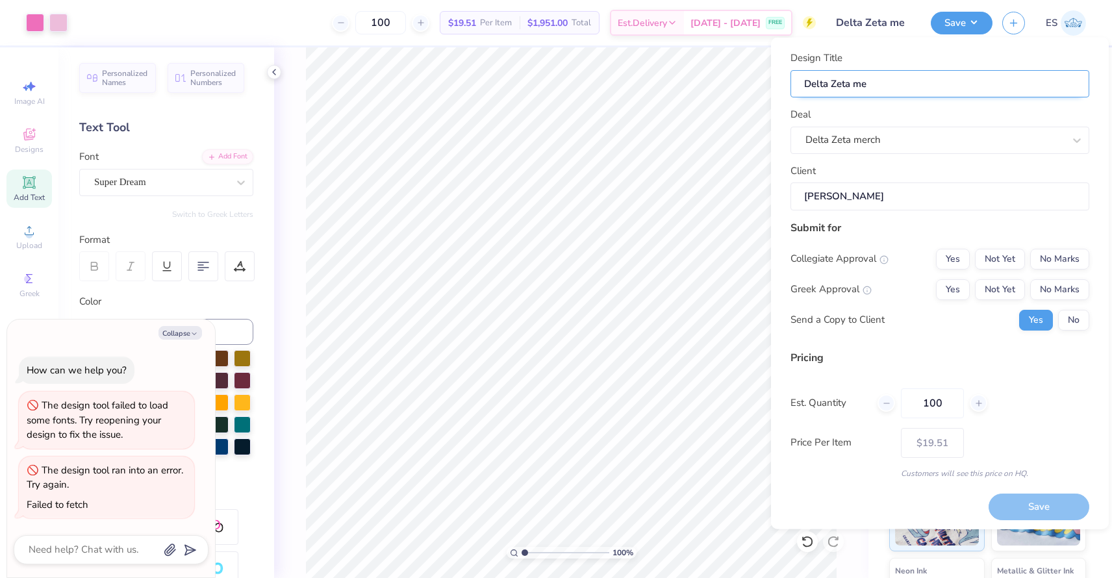
type textarea "x"
type input "Delta Zeta mer"
type input "Delta Zeta merc"
type textarea "x"
type input "Delta Zeta merch"
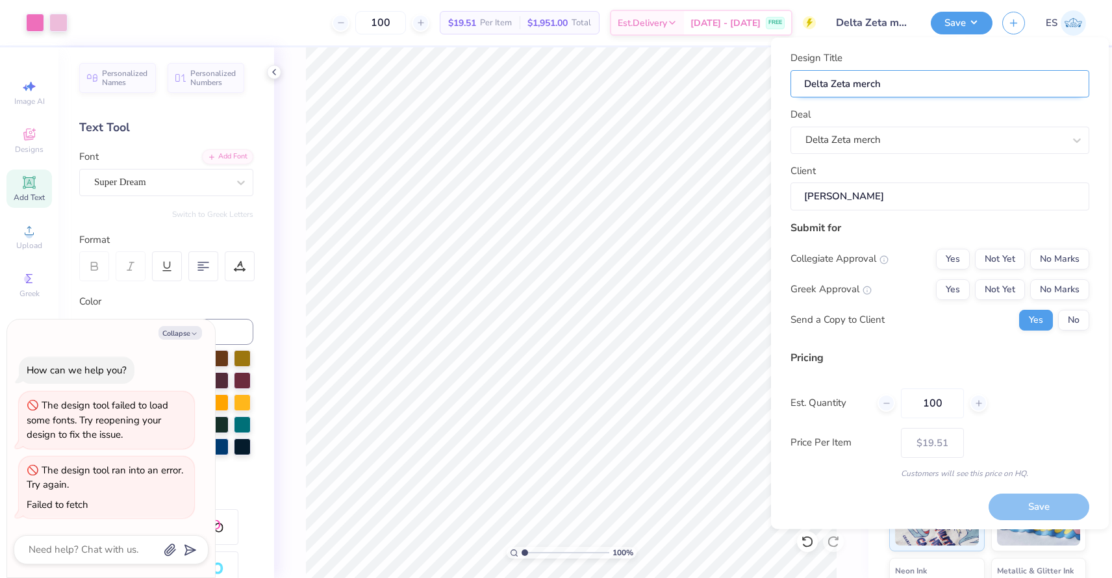
type input "Delta Zeta merch"
type textarea "x"
type input "Delta Zeta merch"
click at [1000, 259] on button "Not Yet" at bounding box center [1000, 258] width 50 height 21
click at [982, 290] on button "Not Yet" at bounding box center [1000, 289] width 50 height 21
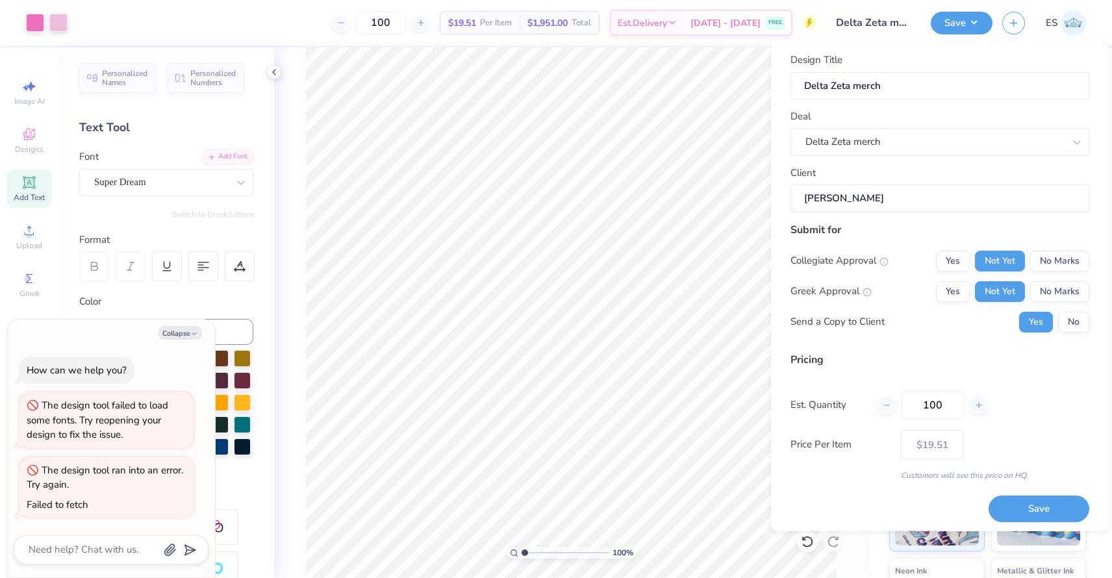
scroll to position [4, 0]
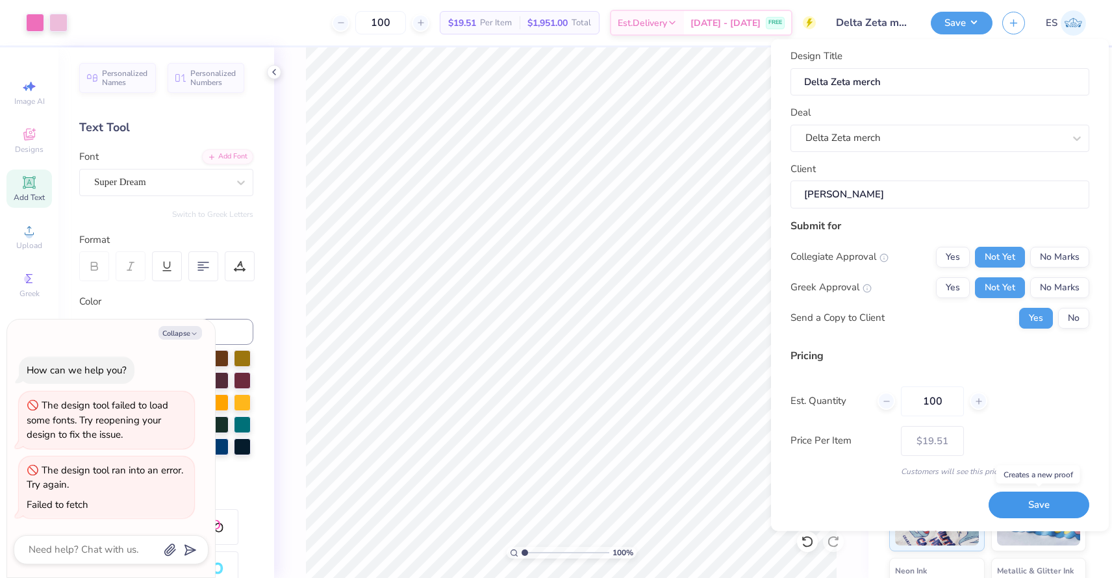
click at [1036, 504] on button "Save" at bounding box center [1038, 505] width 101 height 27
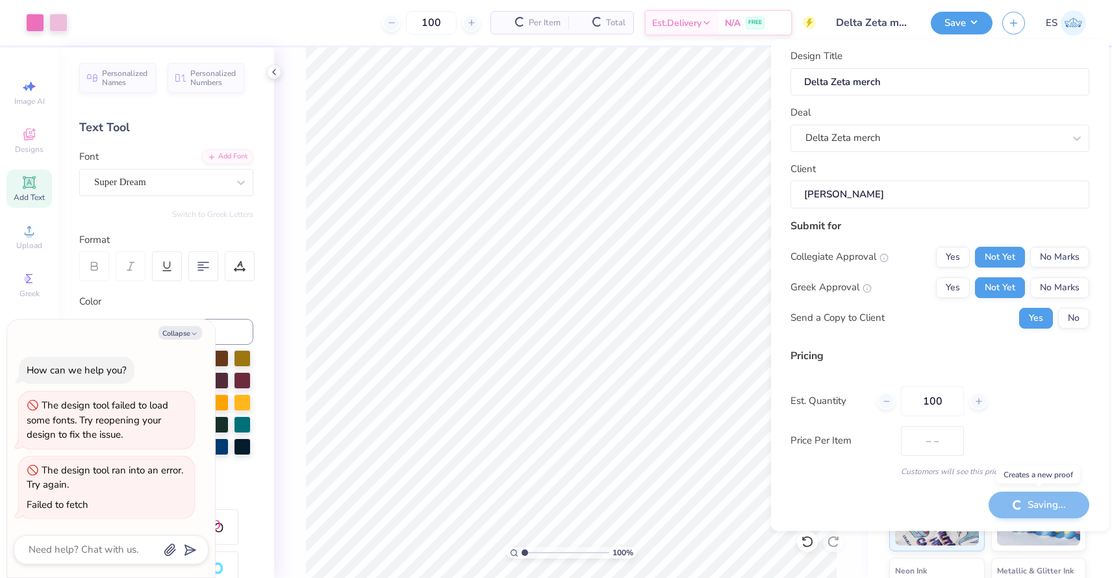
type input "$19.51"
type textarea "x"
type input "– –"
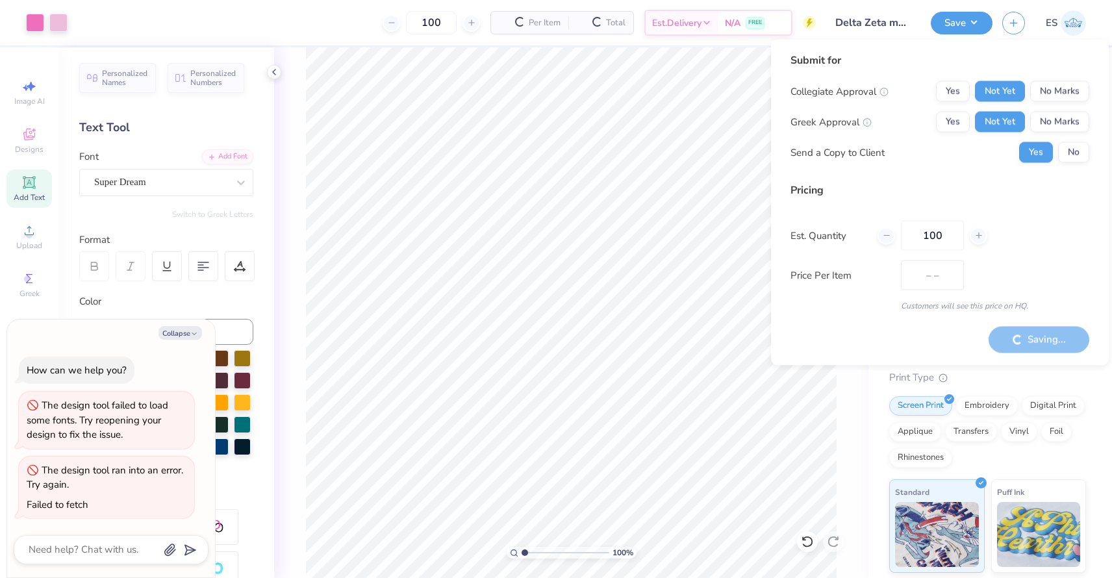
type textarea "x"
type input "$16.45"
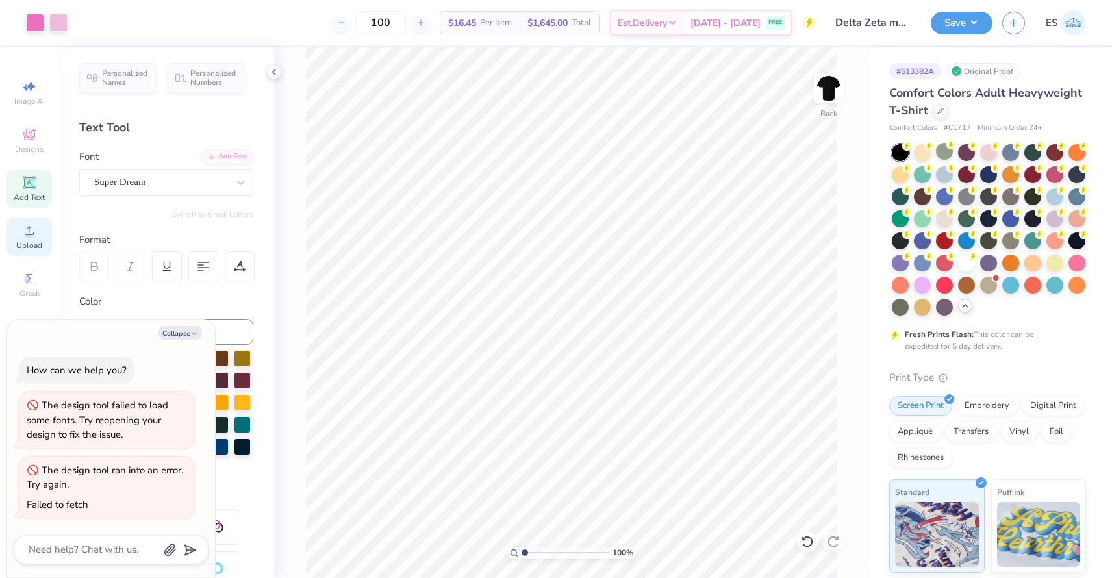
click at [29, 221] on div "Upload" at bounding box center [28, 237] width 45 height 38
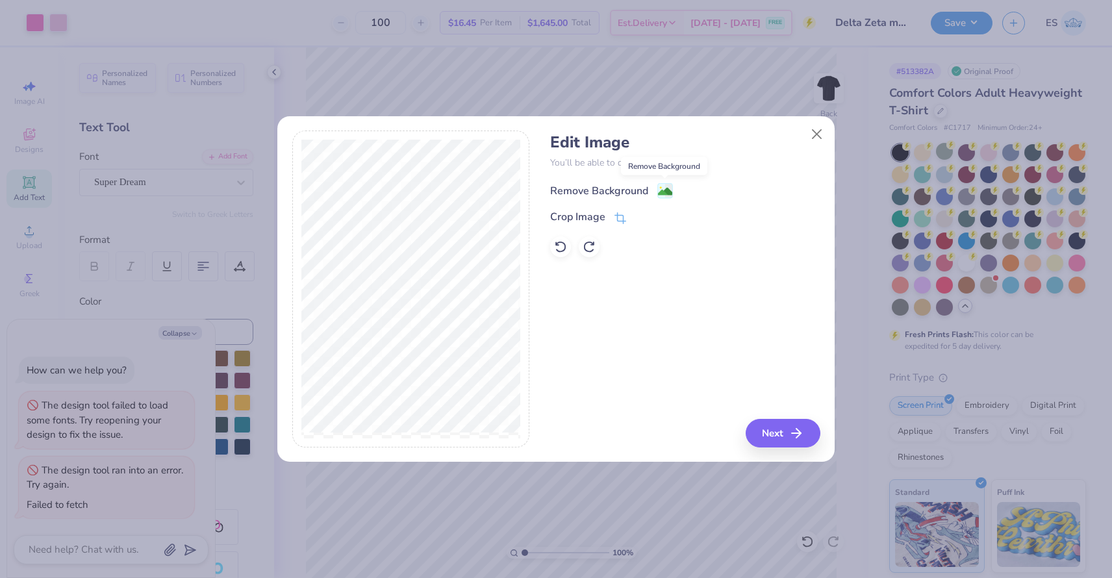
click at [659, 194] on image at bounding box center [665, 191] width 14 height 14
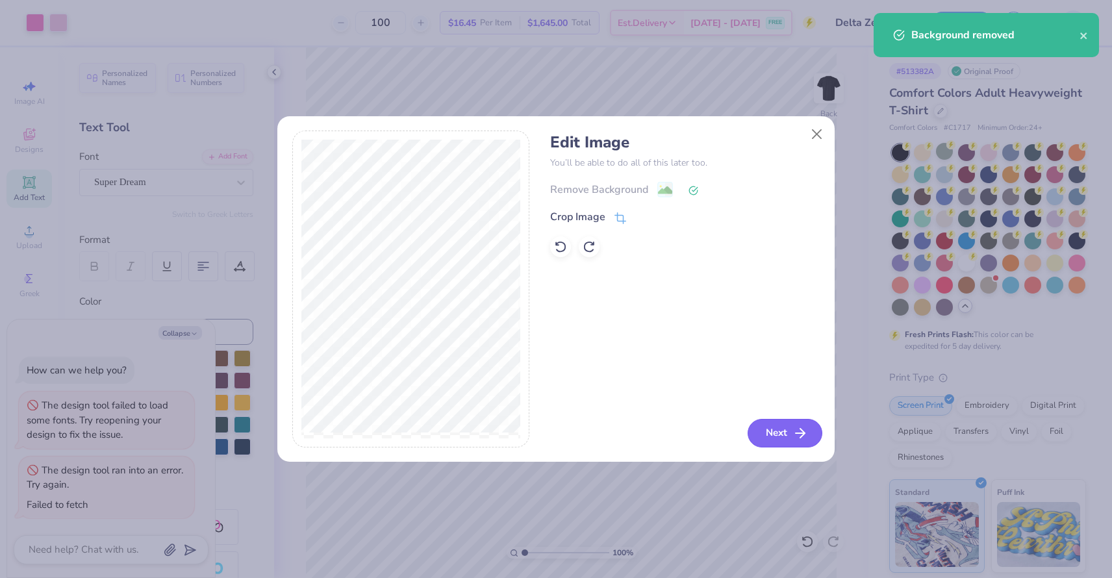
click at [788, 429] on button "Next" at bounding box center [784, 433] width 75 height 29
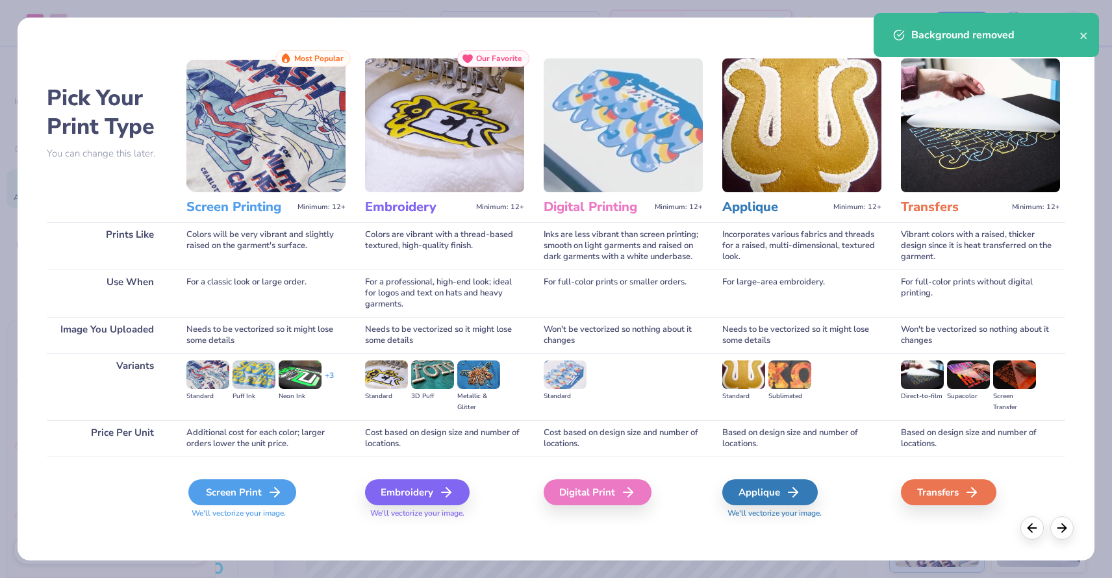
click at [253, 501] on div "Screen Print" at bounding box center [242, 492] width 108 height 26
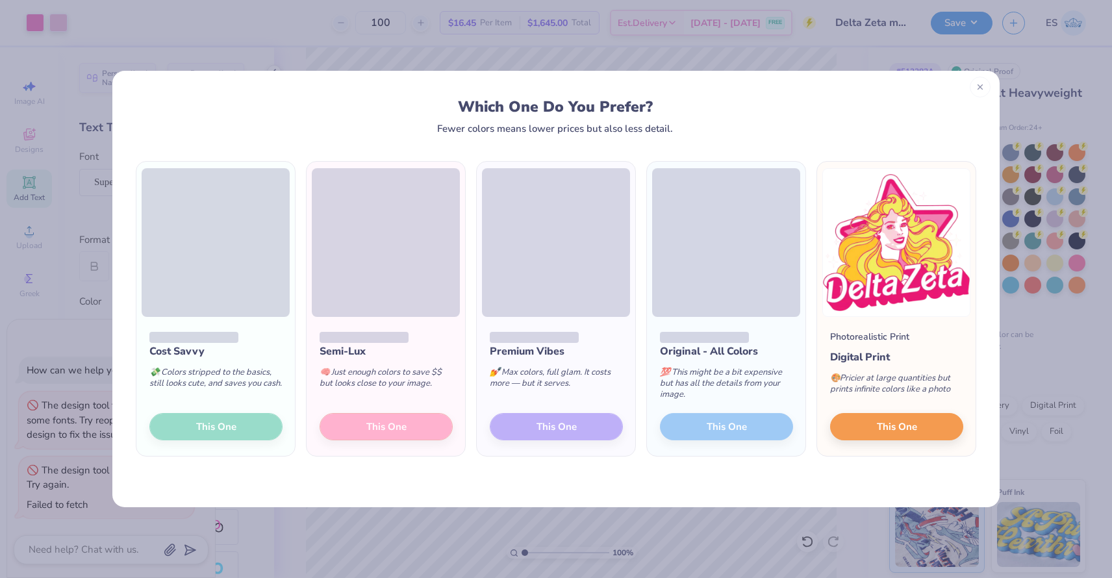
click at [981, 88] on line at bounding box center [979, 86] width 5 height 5
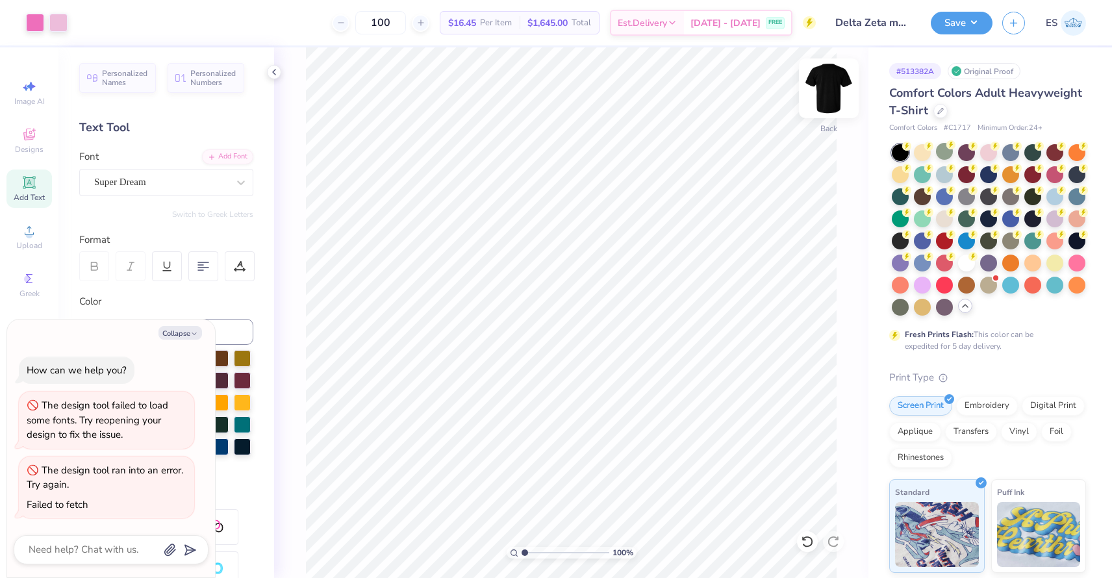
click at [825, 98] on img at bounding box center [829, 88] width 52 height 52
click at [27, 231] on icon at bounding box center [29, 231] width 16 height 16
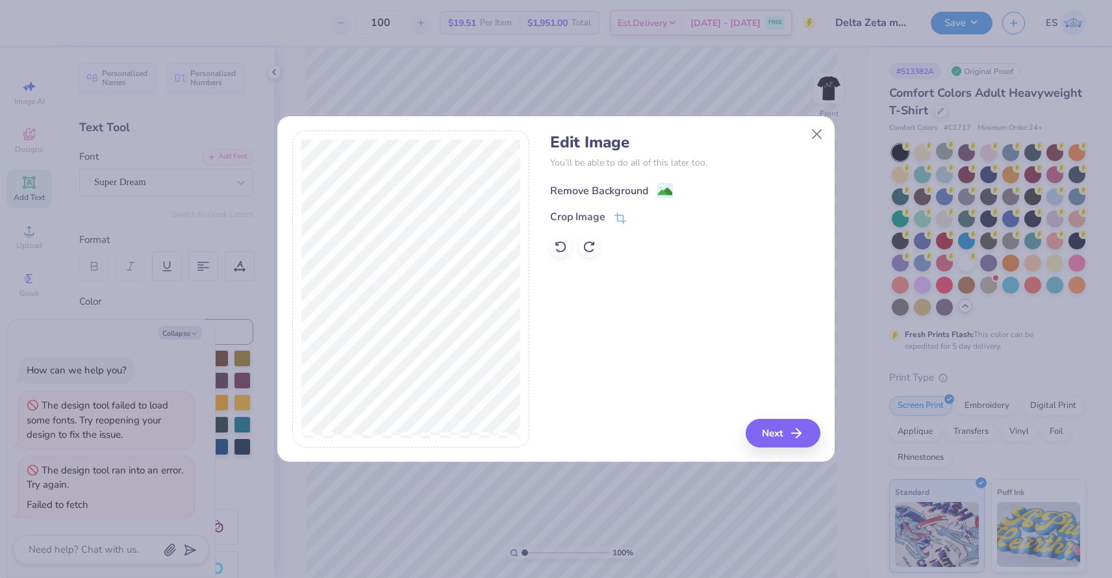
click at [658, 188] on image at bounding box center [665, 191] width 14 height 14
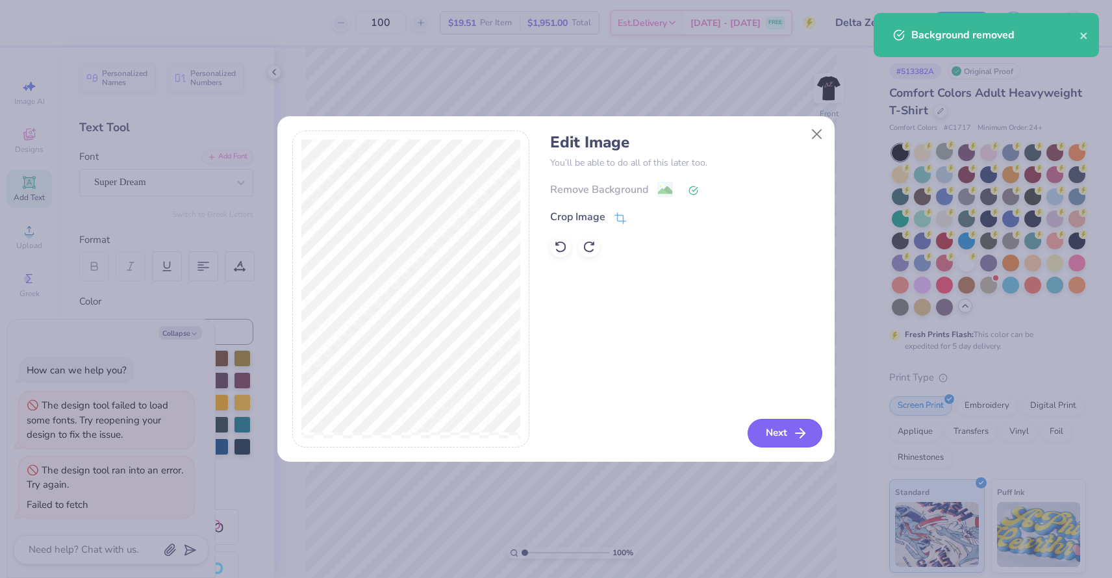
click at [776, 434] on button "Next" at bounding box center [784, 433] width 75 height 29
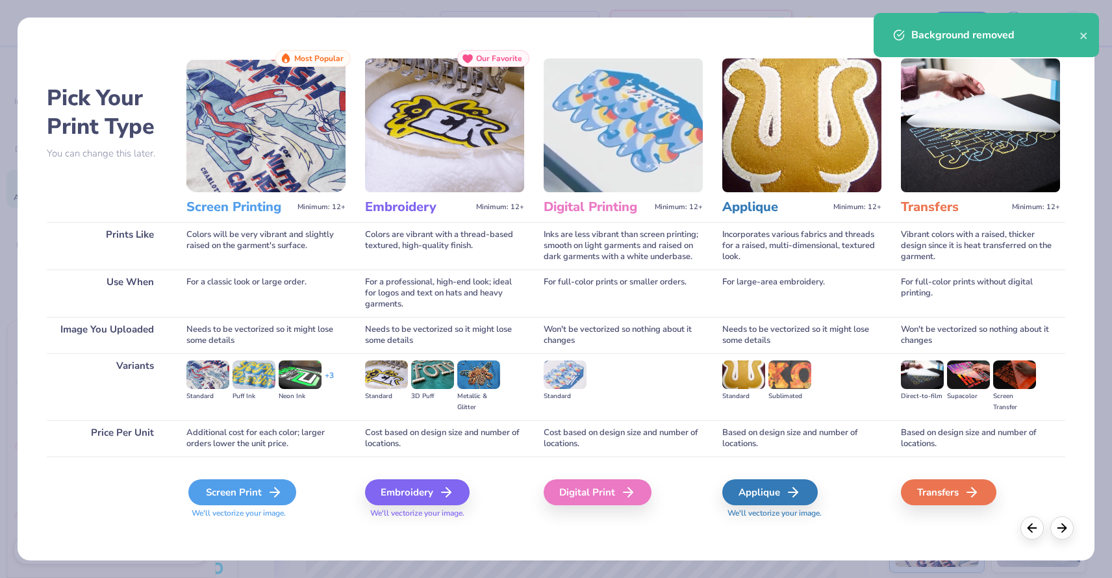
click at [256, 498] on div "Screen Print" at bounding box center [242, 492] width 108 height 26
type textarea "x"
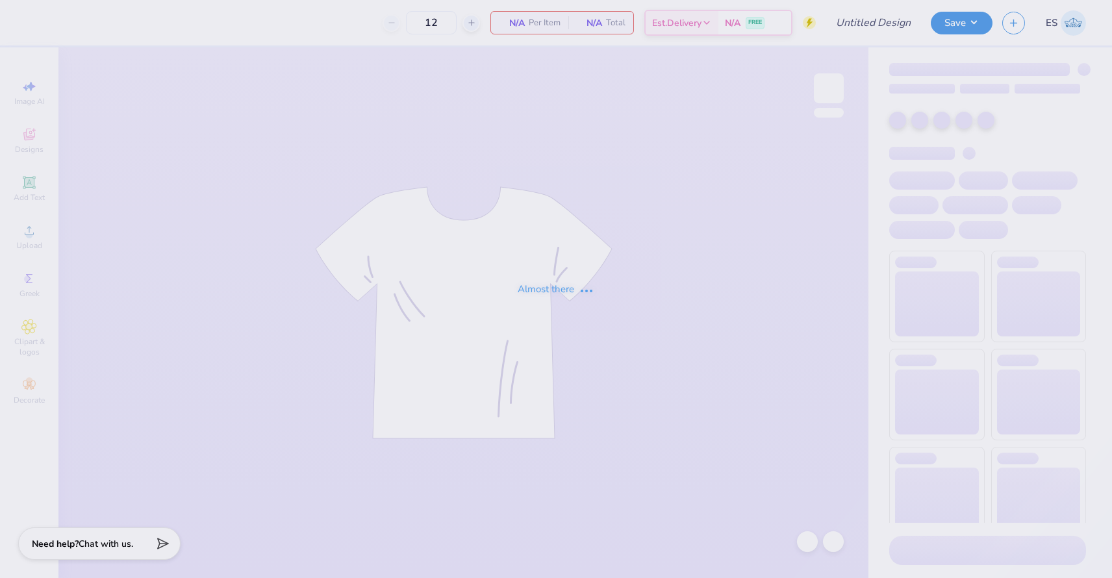
type input "Delta Zeta merch"
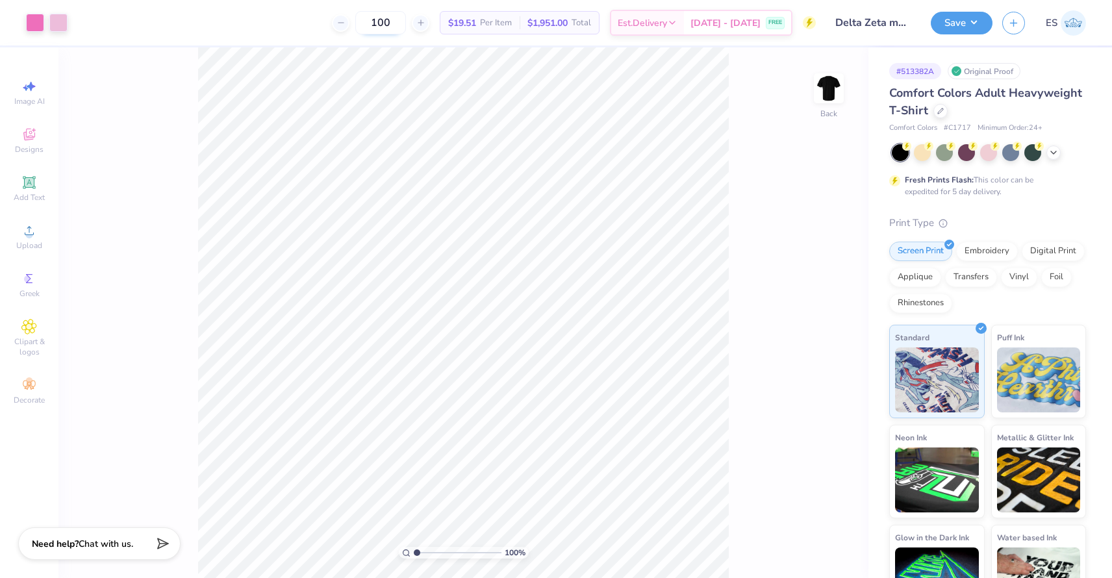
click at [406, 24] on input "100" at bounding box center [380, 22] width 51 height 23
type input "150"
click at [823, 94] on img at bounding box center [829, 88] width 52 height 52
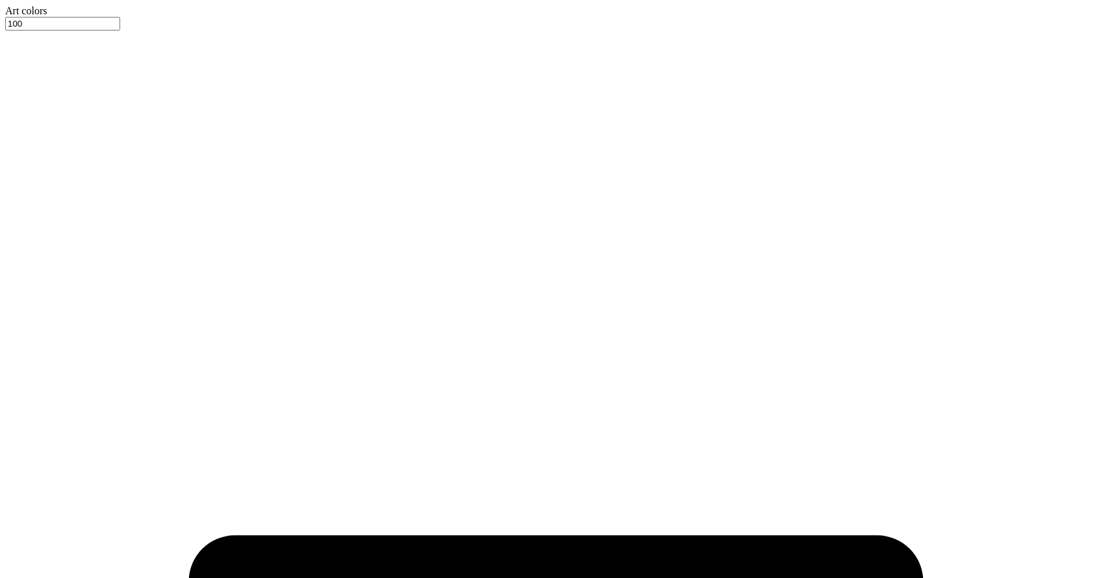
type textarea "x"
type input "3.95"
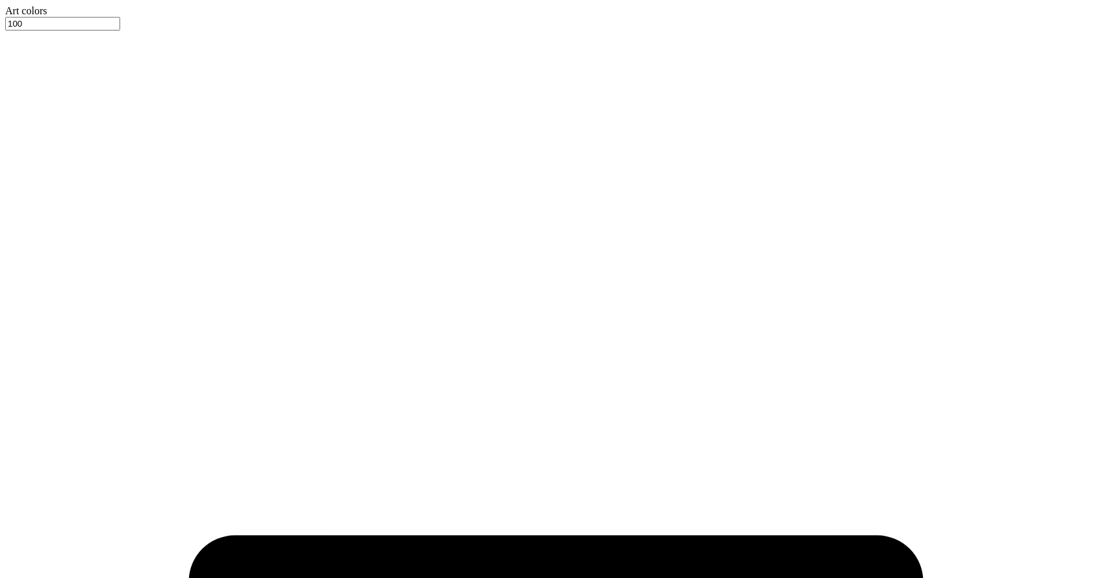
type textarea "x"
type input "10.84"
type input "10.87"
type textarea "x"
type input "9.70"
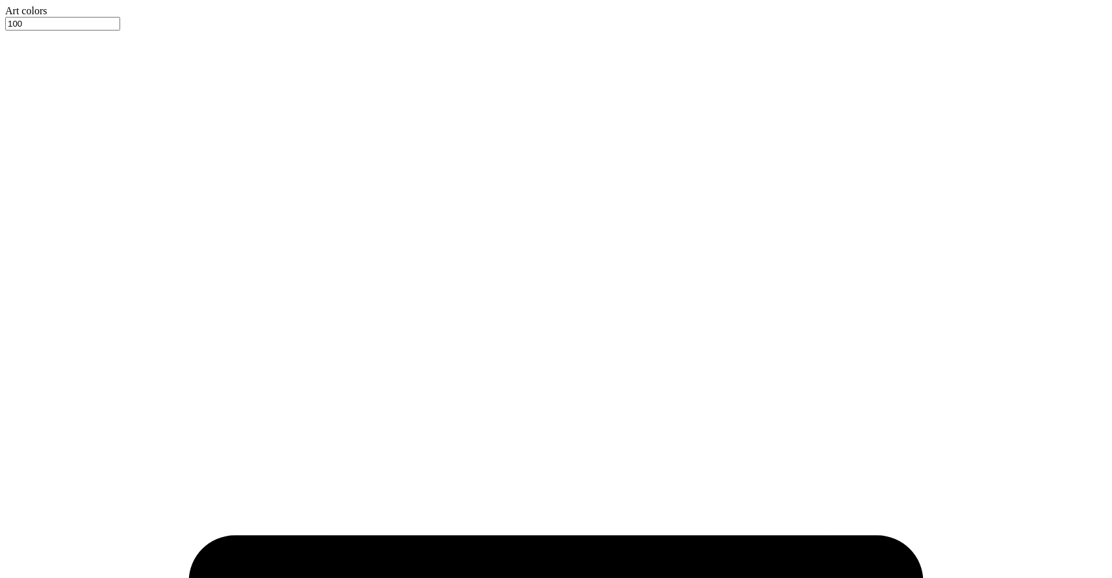
type input "9.73"
type input "6.47"
type textarea "x"
type input "3.00"
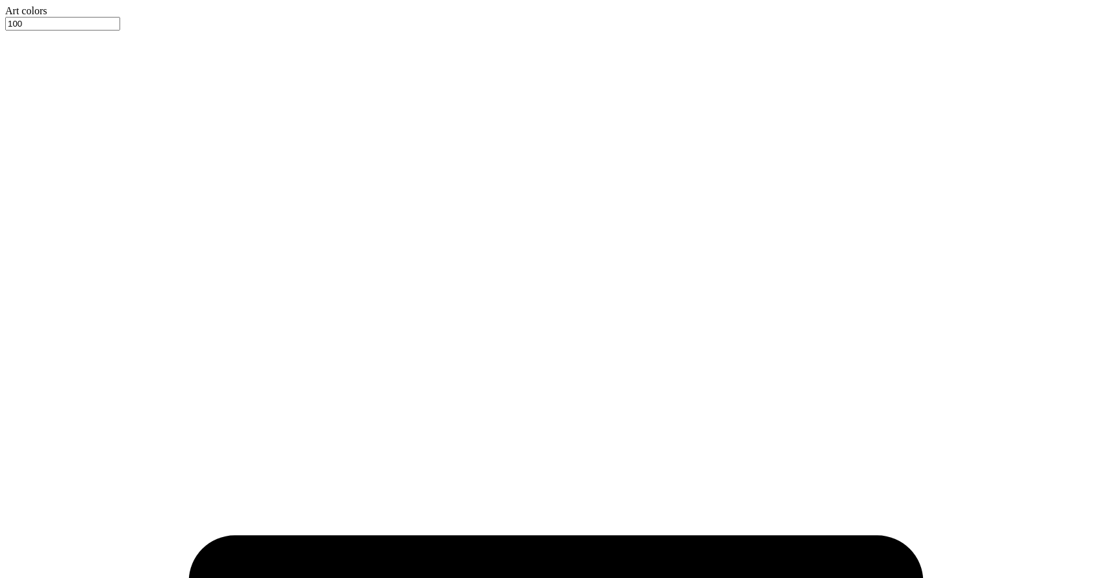
type textarea "x"
click at [120, 18] on input "100" at bounding box center [62, 24] width 115 height 14
type input "15"
type input "150"
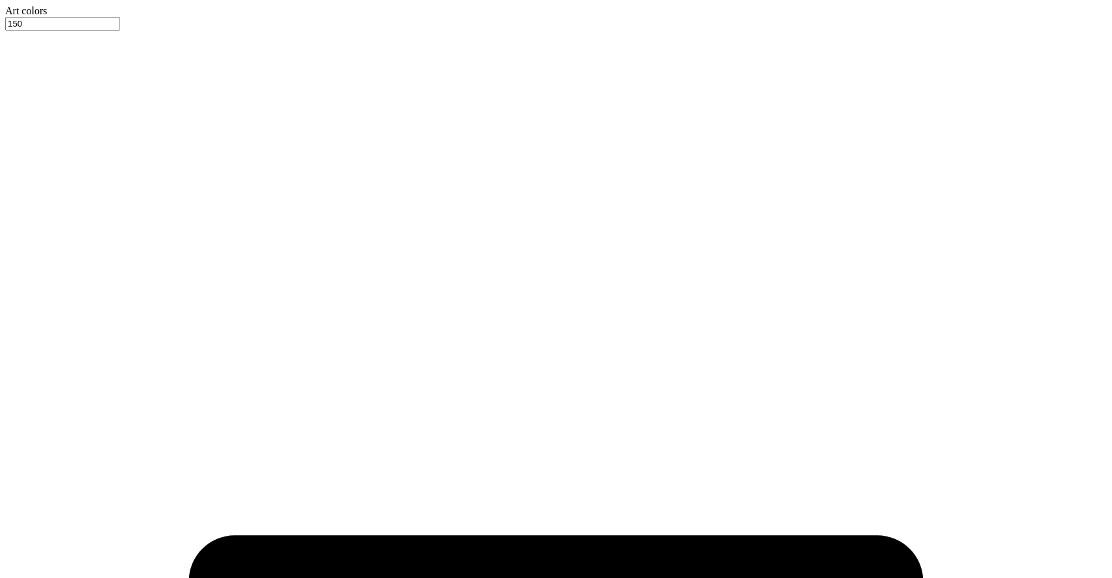
type textarea "x"
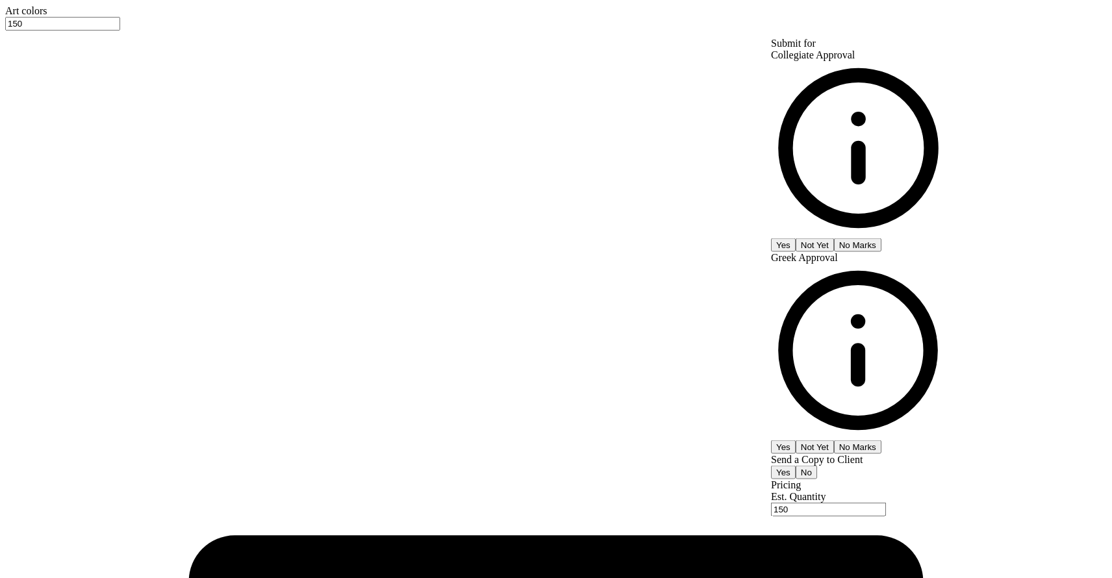
click at [834, 238] on button "Not Yet" at bounding box center [814, 245] width 38 height 14
click at [834, 440] on button "Not Yet" at bounding box center [814, 447] width 38 height 14
type input "$22.87"
type textarea "x"
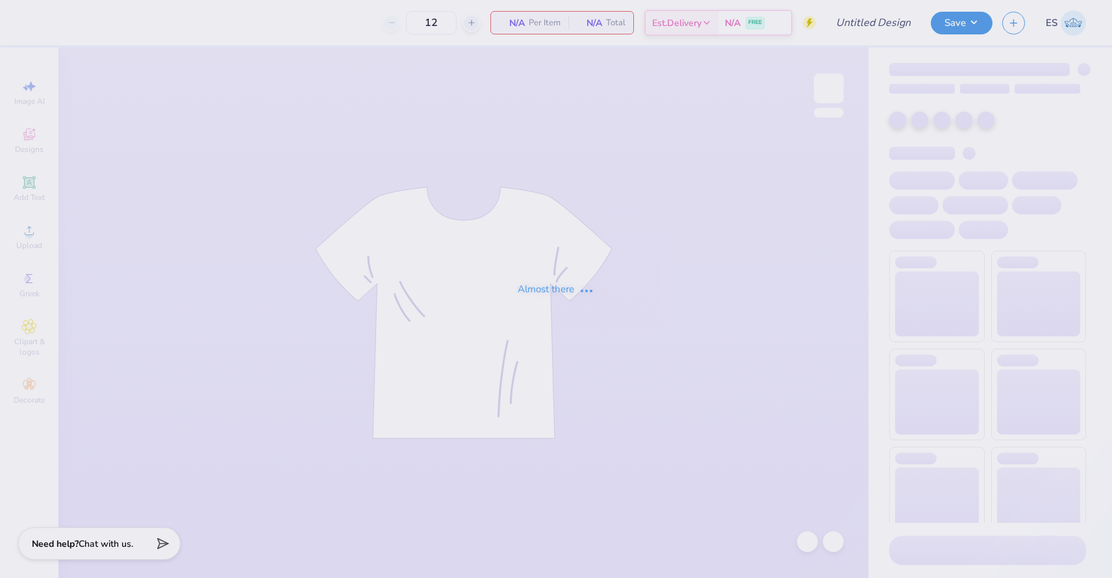
type input "Delta Zeta merch"
type input "150"
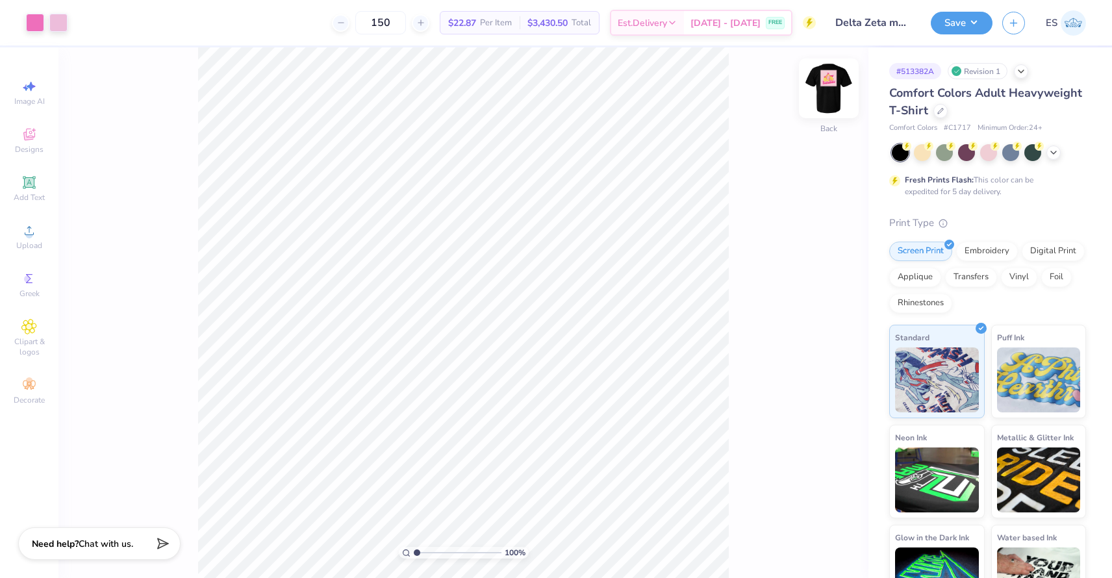
click at [829, 94] on img at bounding box center [829, 88] width 52 height 52
click at [31, 179] on icon at bounding box center [29, 182] width 10 height 10
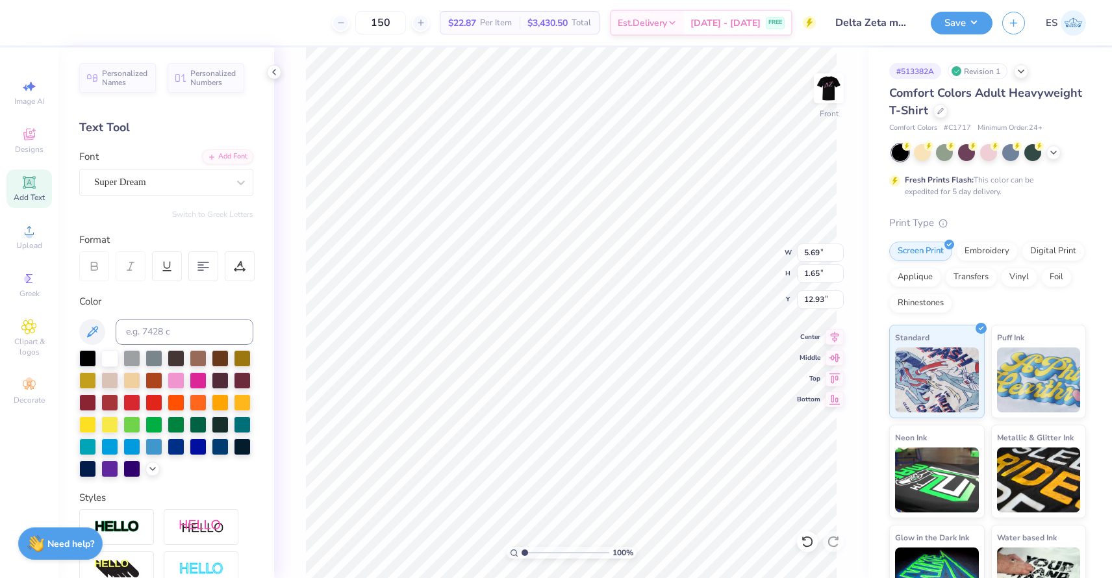
scroll to position [0, 1]
type textarea "WashU"
type input "13.45"
click at [975, 19] on button "Save" at bounding box center [962, 21] width 62 height 23
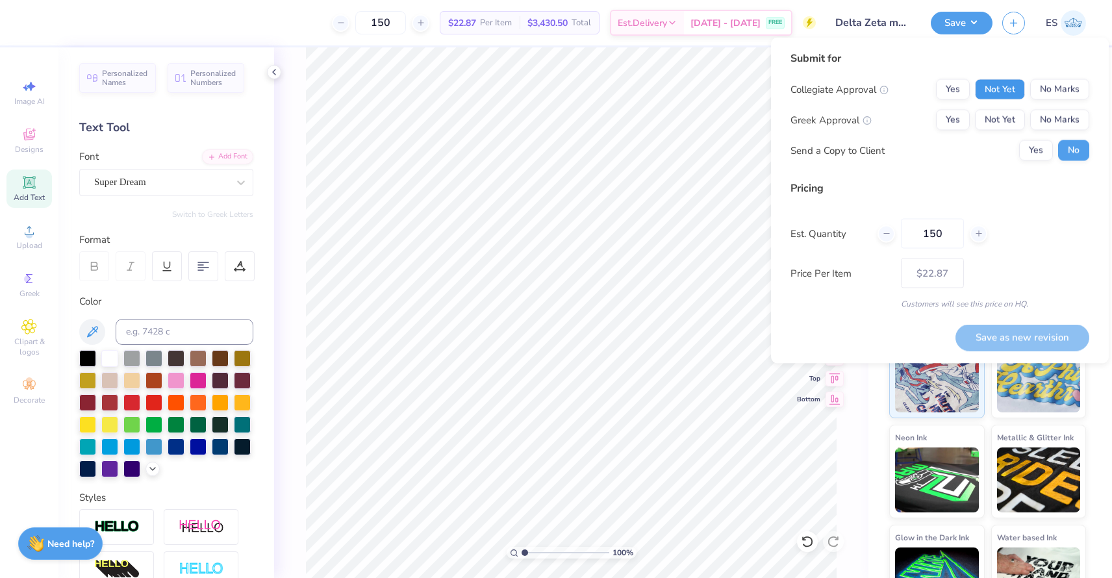
click at [1005, 97] on button "Not Yet" at bounding box center [1000, 89] width 50 height 21
click at [1005, 122] on button "Not Yet" at bounding box center [1000, 120] width 50 height 21
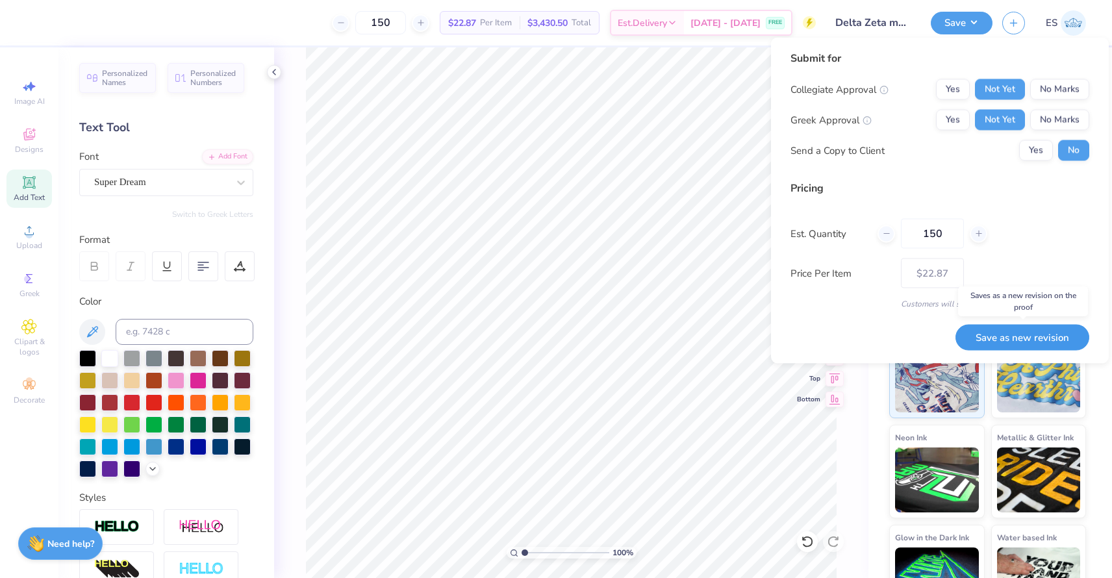
click at [1011, 337] on button "Save as new revision" at bounding box center [1022, 337] width 134 height 27
type input "$22.87"
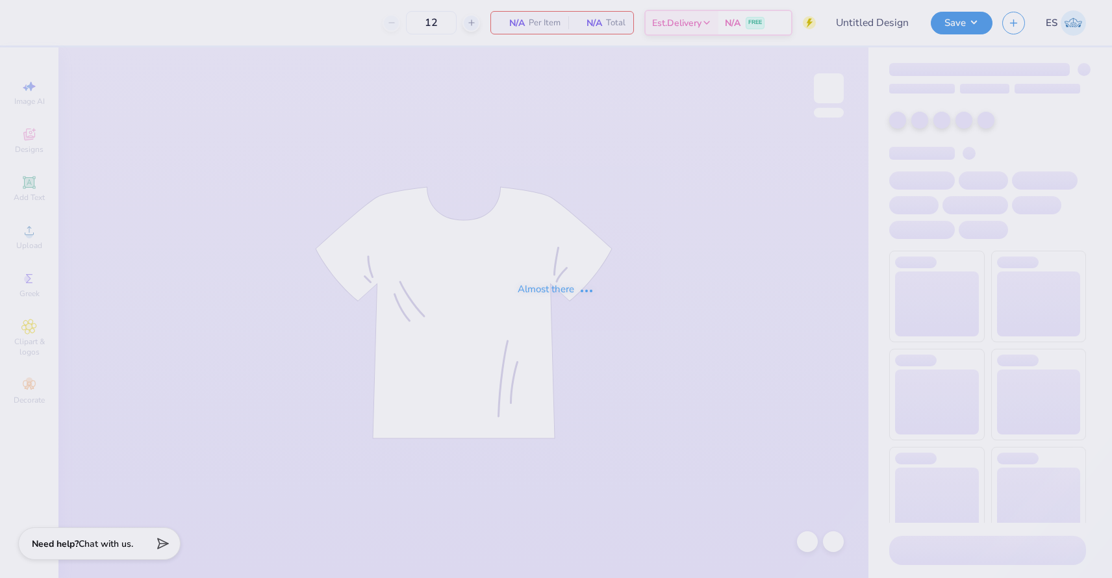
type input "Delta Zeta merch"
type input "150"
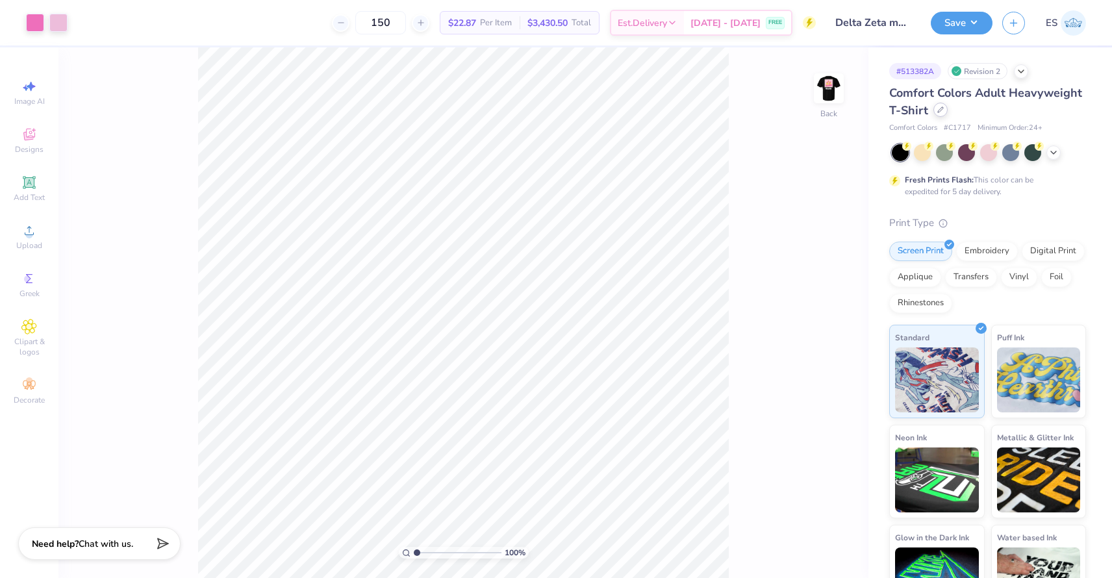
click at [938, 112] on icon at bounding box center [940, 109] width 6 height 6
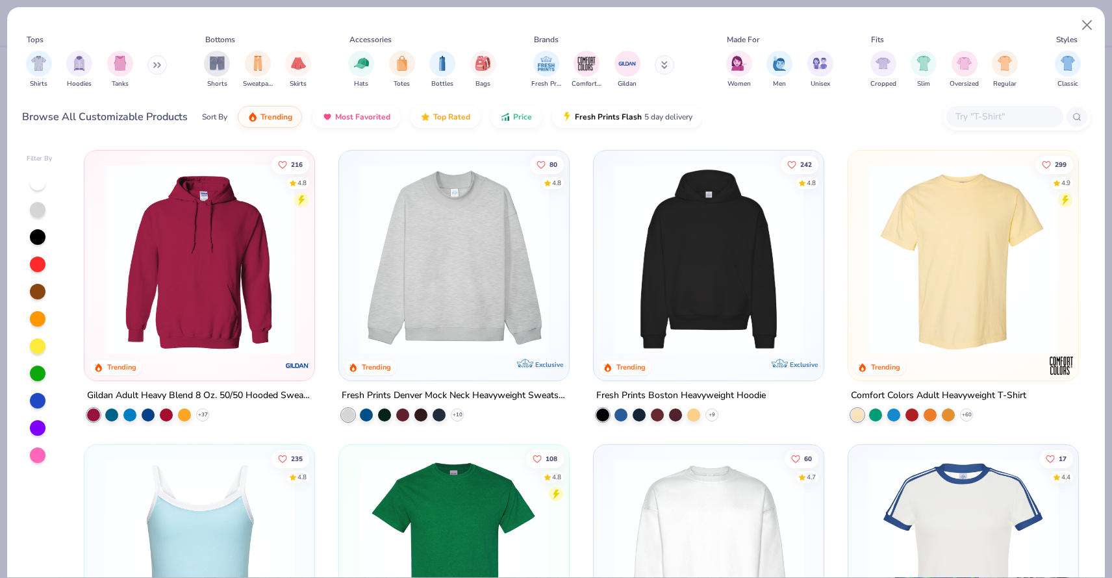
click at [979, 125] on div at bounding box center [1004, 116] width 117 height 21
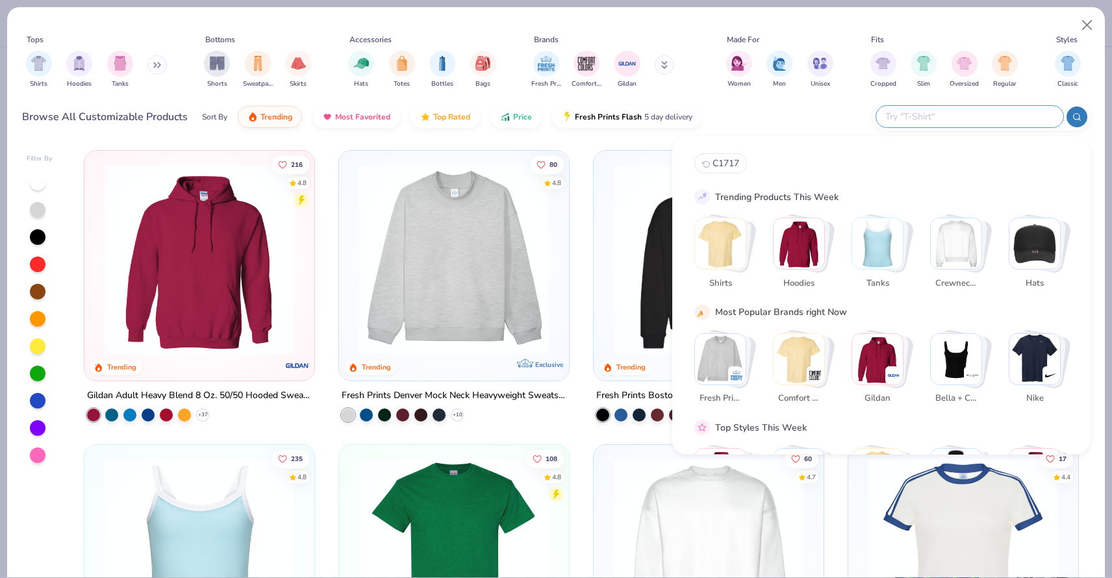
paste input "3001C"
type input "3001C"
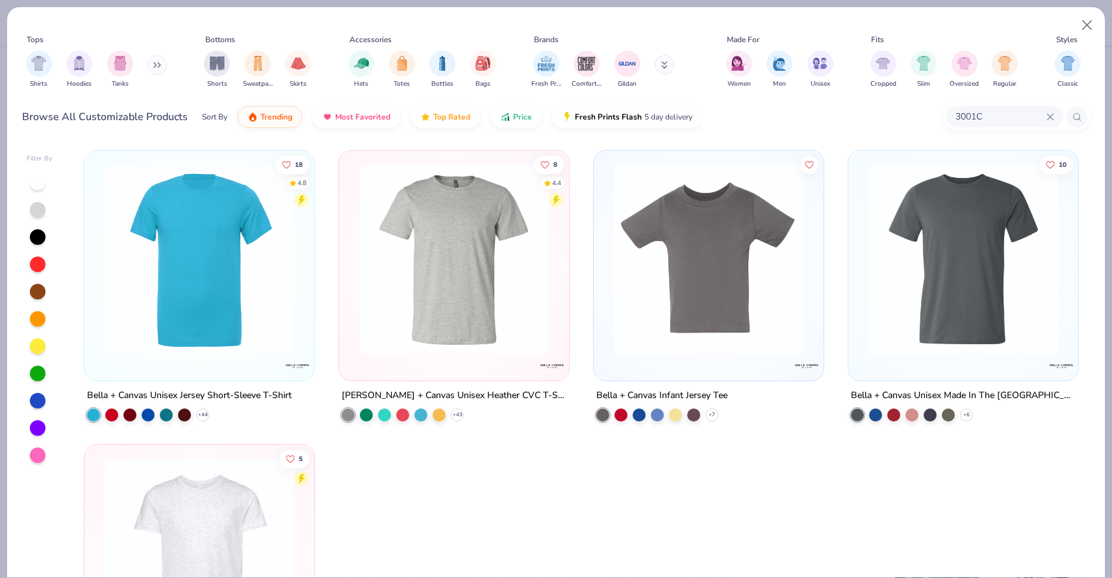
click at [203, 278] on img at bounding box center [199, 259] width 204 height 191
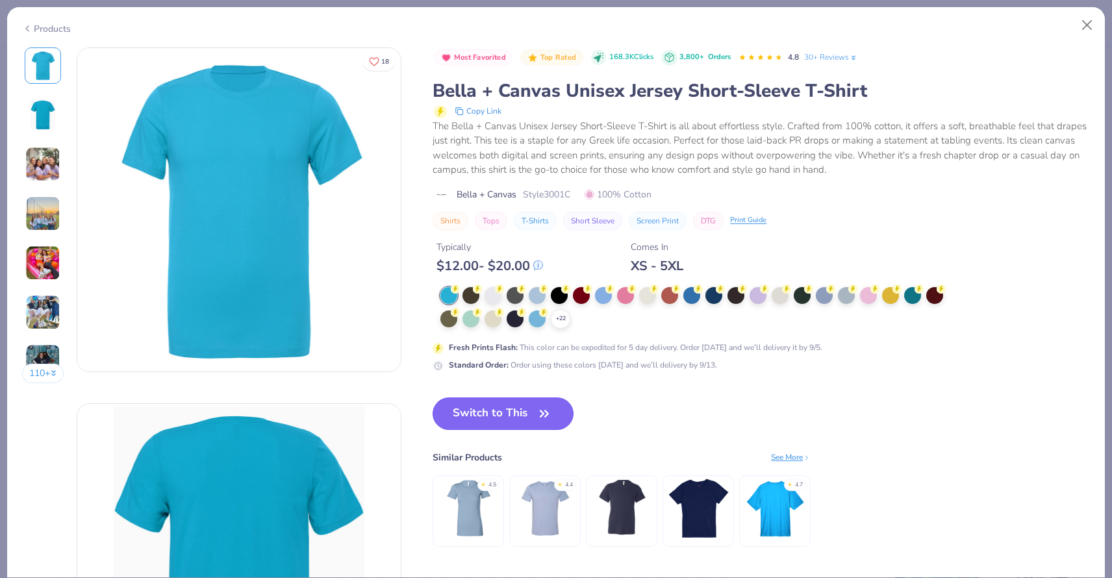
click at [456, 410] on button "Switch to This" at bounding box center [502, 413] width 141 height 32
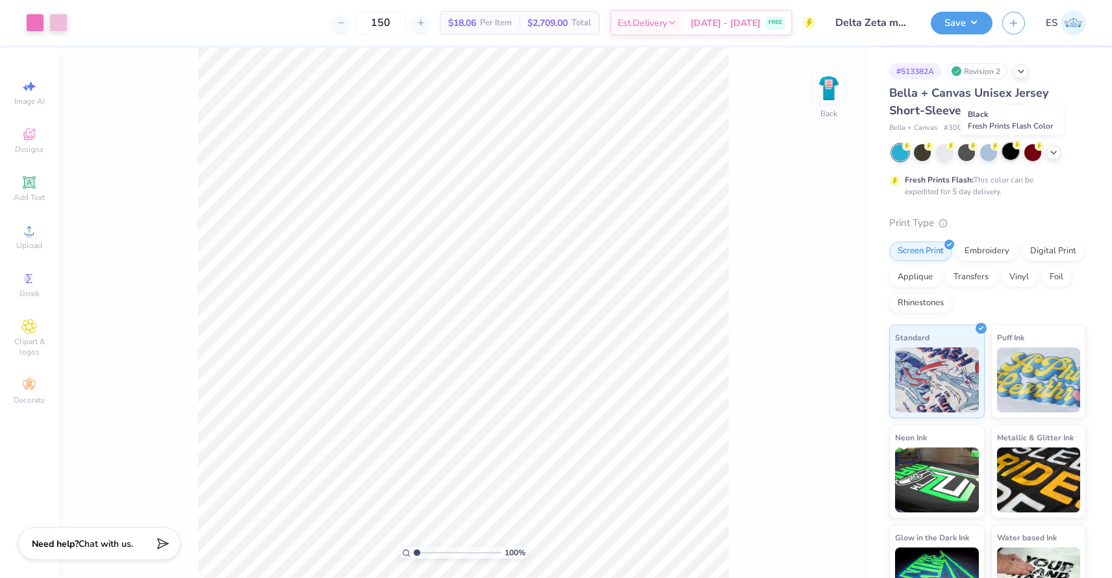
click at [1010, 146] on div at bounding box center [1010, 151] width 17 height 17
click at [37, 237] on div "Upload" at bounding box center [28, 237] width 45 height 38
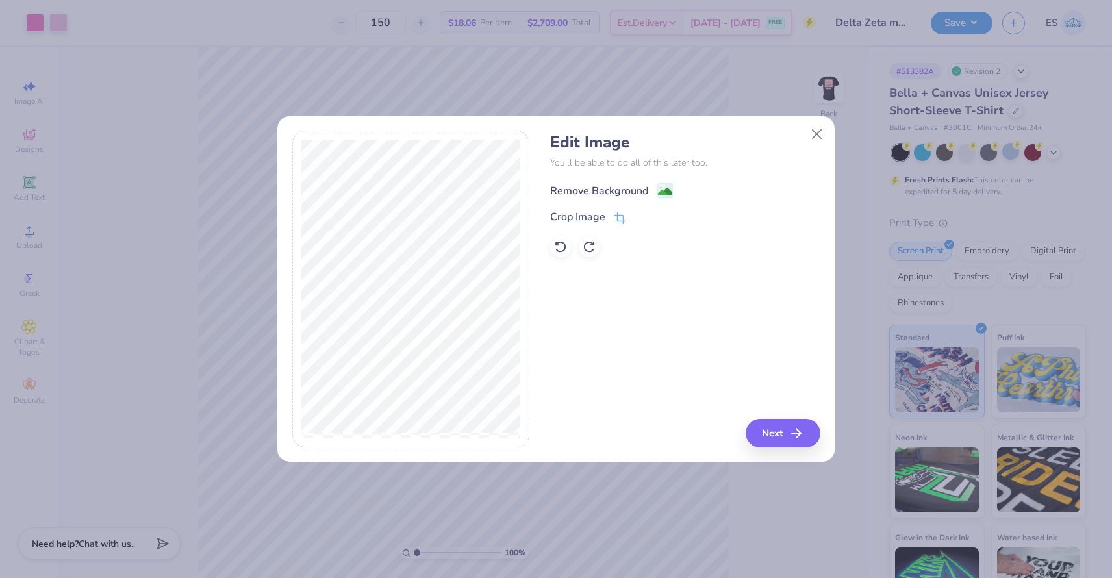
click at [660, 188] on circle at bounding box center [661, 188] width 2 height 2
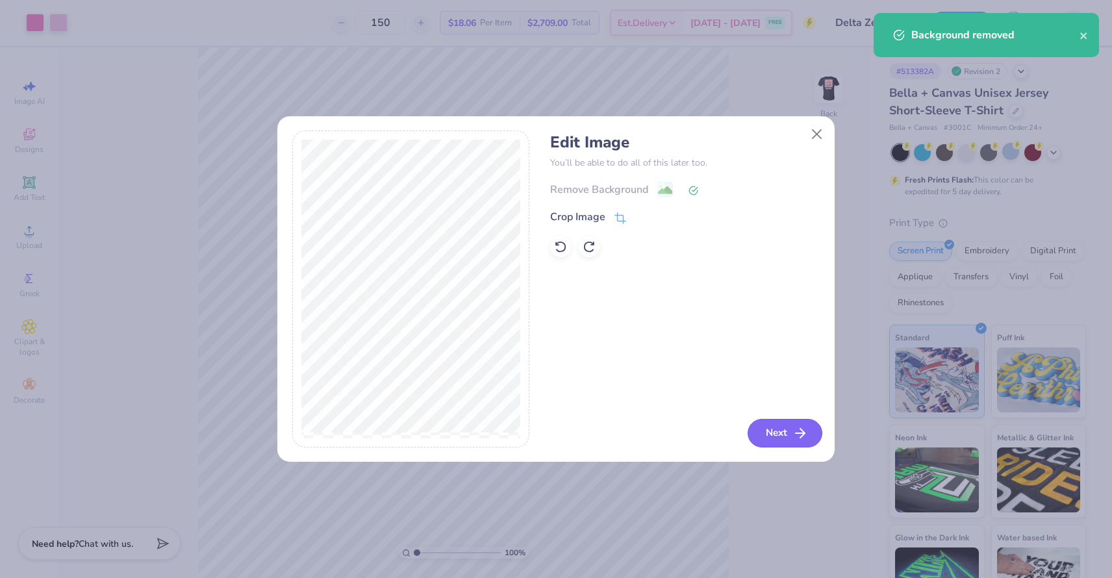
click at [792, 437] on icon "button" at bounding box center [800, 433] width 16 height 16
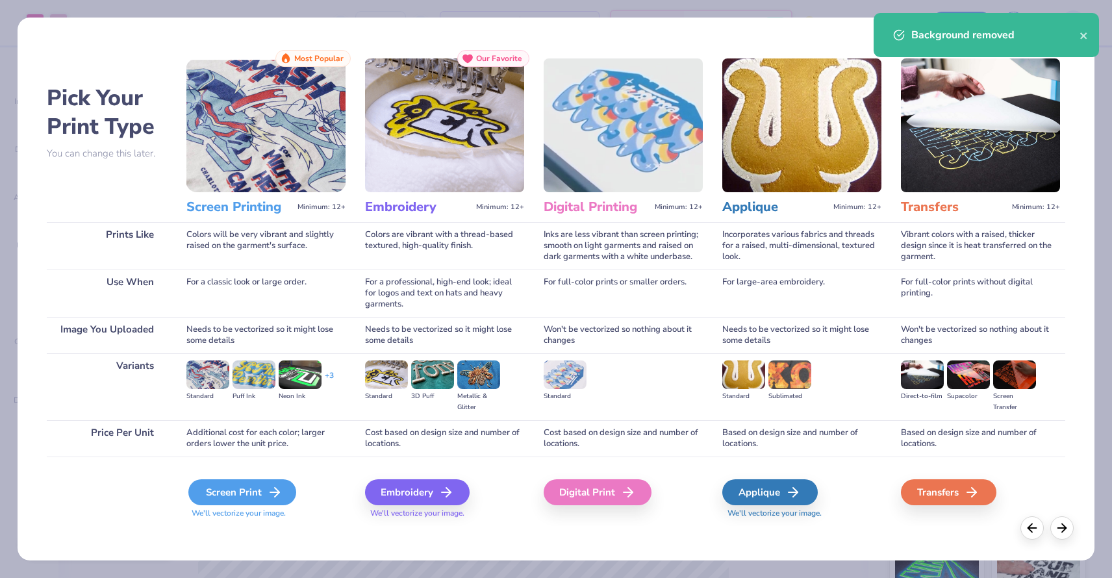
click at [234, 499] on div "Screen Print" at bounding box center [242, 492] width 108 height 26
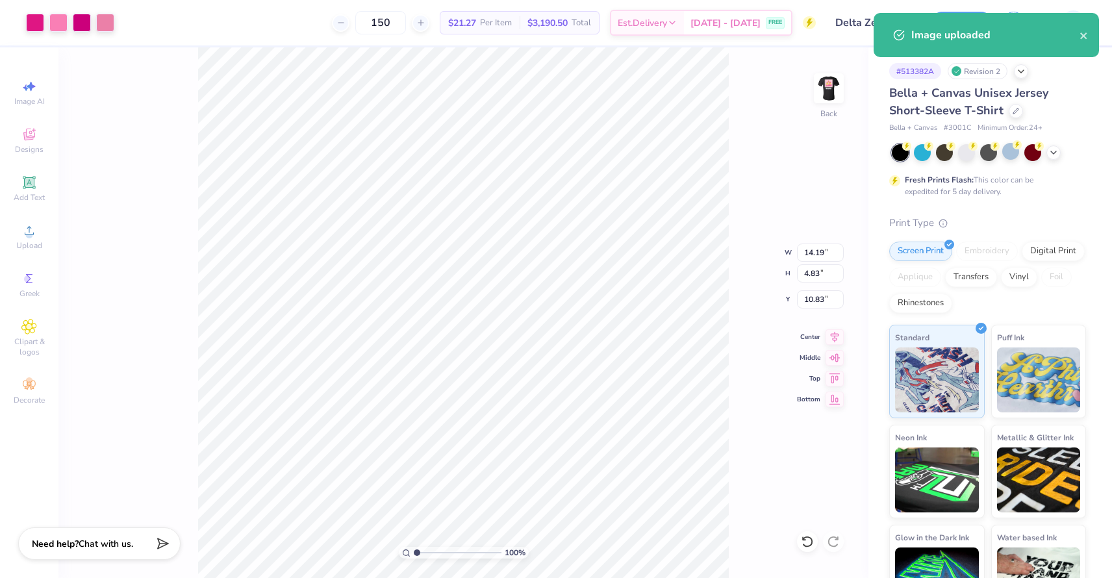
type input "11.36"
type input "7.76"
type input "3.00"
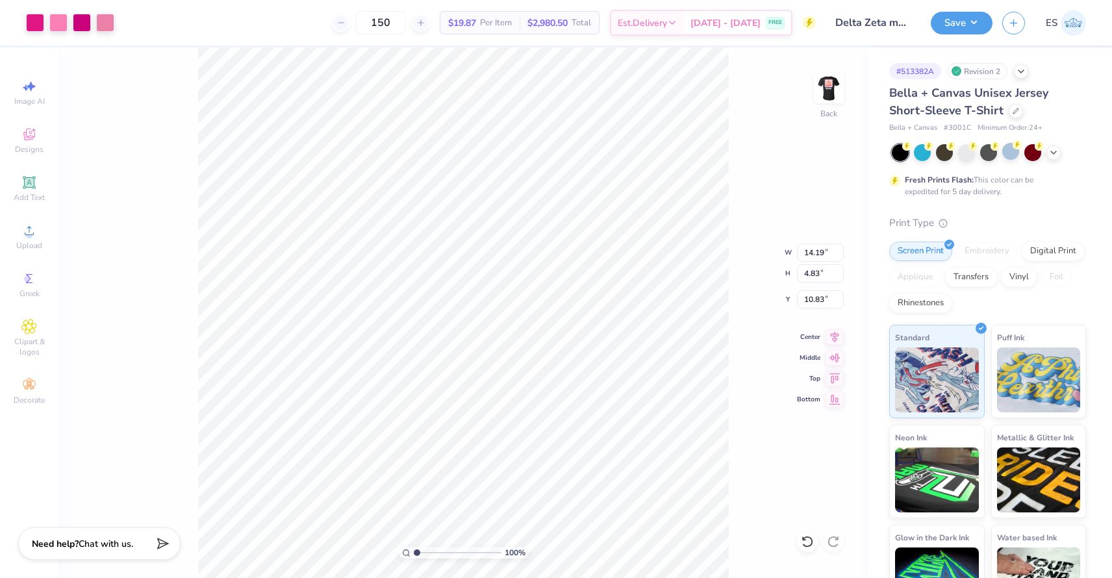
type input "3.00"
type input "13.81"
type input "4.70"
type input "13.44"
type input "4.58"
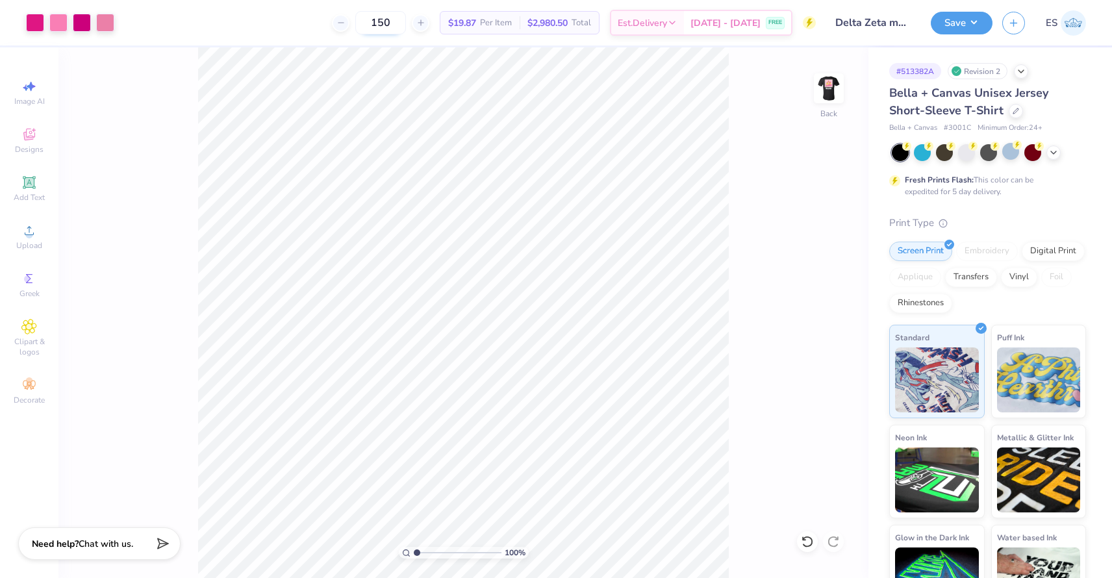
click at [398, 23] on input "150" at bounding box center [380, 22] width 51 height 23
type input "50"
click at [976, 19] on button "Save" at bounding box center [962, 21] width 62 height 23
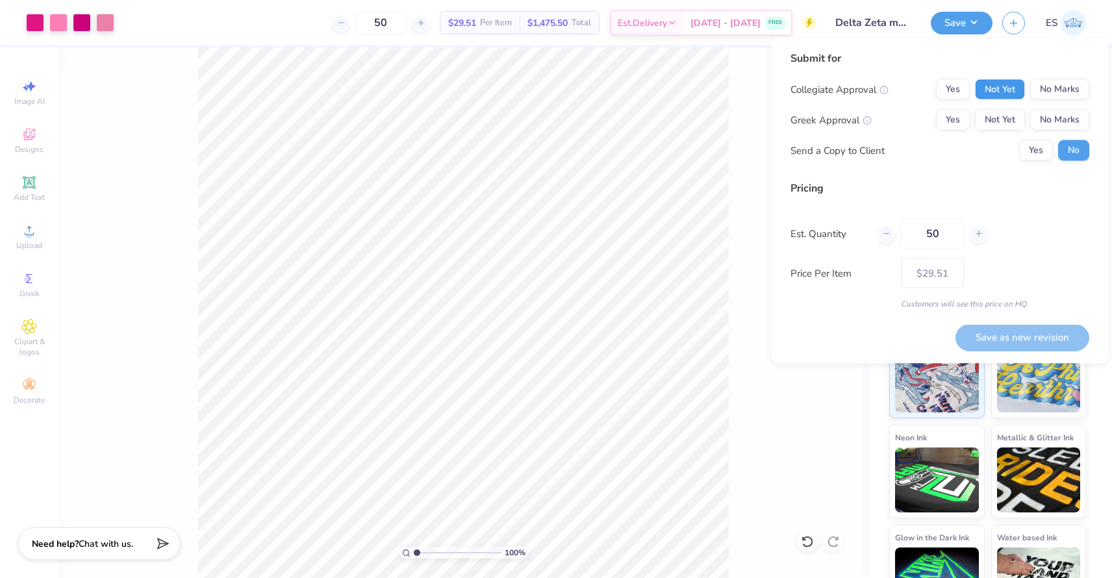
click at [999, 87] on button "Not Yet" at bounding box center [1000, 89] width 50 height 21
click at [999, 110] on button "Not Yet" at bounding box center [1000, 120] width 50 height 21
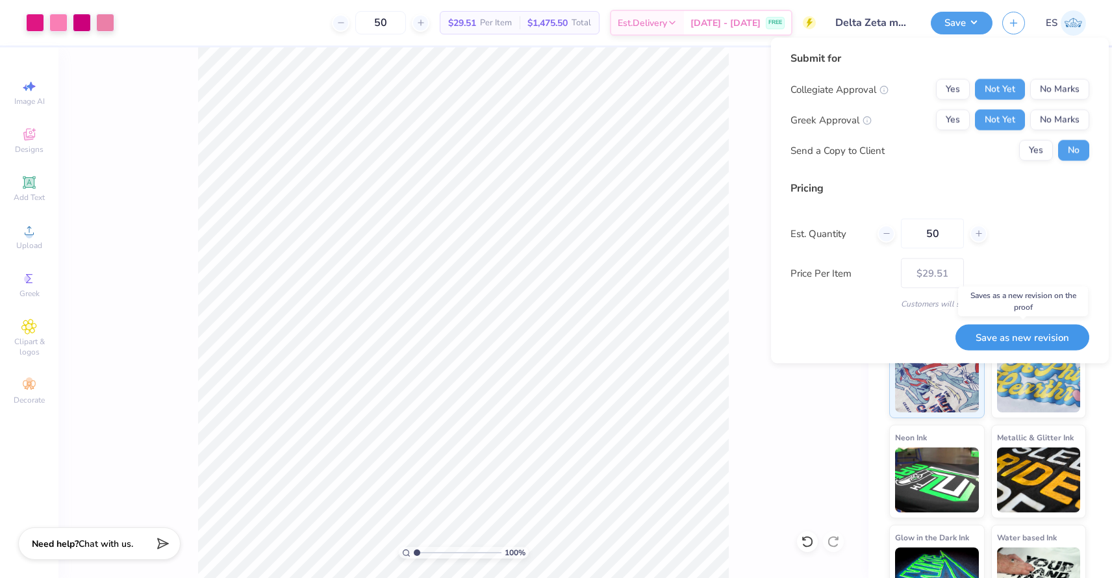
click at [1000, 339] on button "Save as new revision" at bounding box center [1022, 337] width 134 height 27
type input "$29.51"
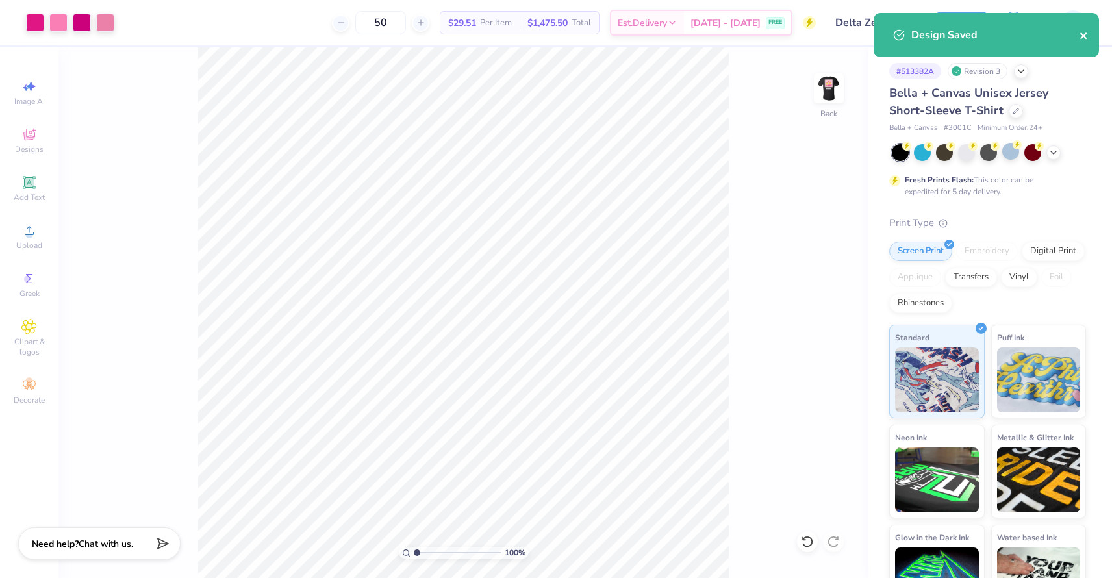
click at [1086, 38] on icon "close" at bounding box center [1083, 36] width 9 height 10
